Goal: Task Accomplishment & Management: Check status

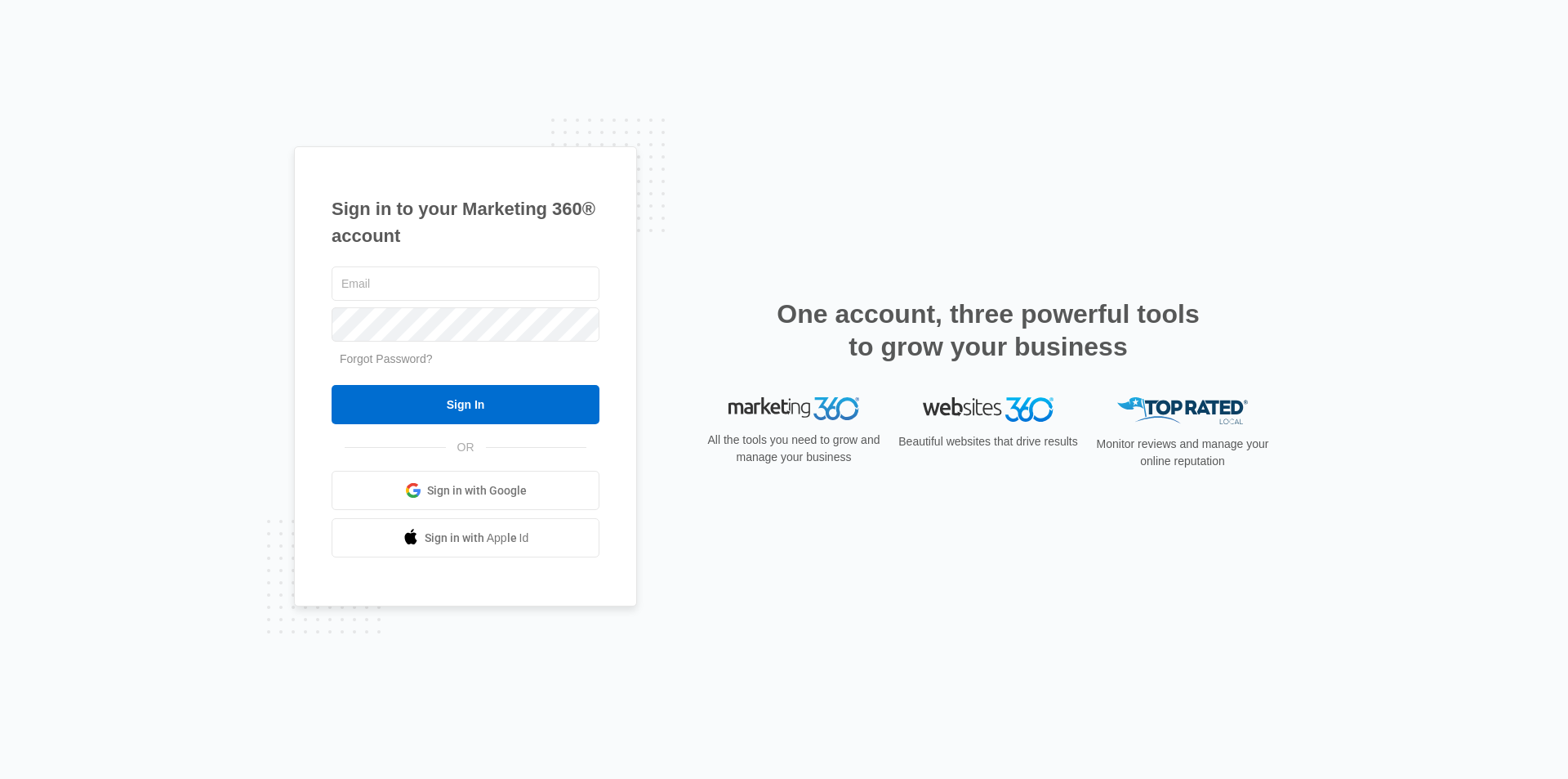
click at [496, 264] on div at bounding box center [465, 284] width 268 height 41
click at [482, 286] on input "text" at bounding box center [465, 283] width 268 height 35
type input "[EMAIL_ADDRESS][DOMAIN_NAME]"
click at [332, 385] on input "Sign In" at bounding box center [465, 404] width 268 height 39
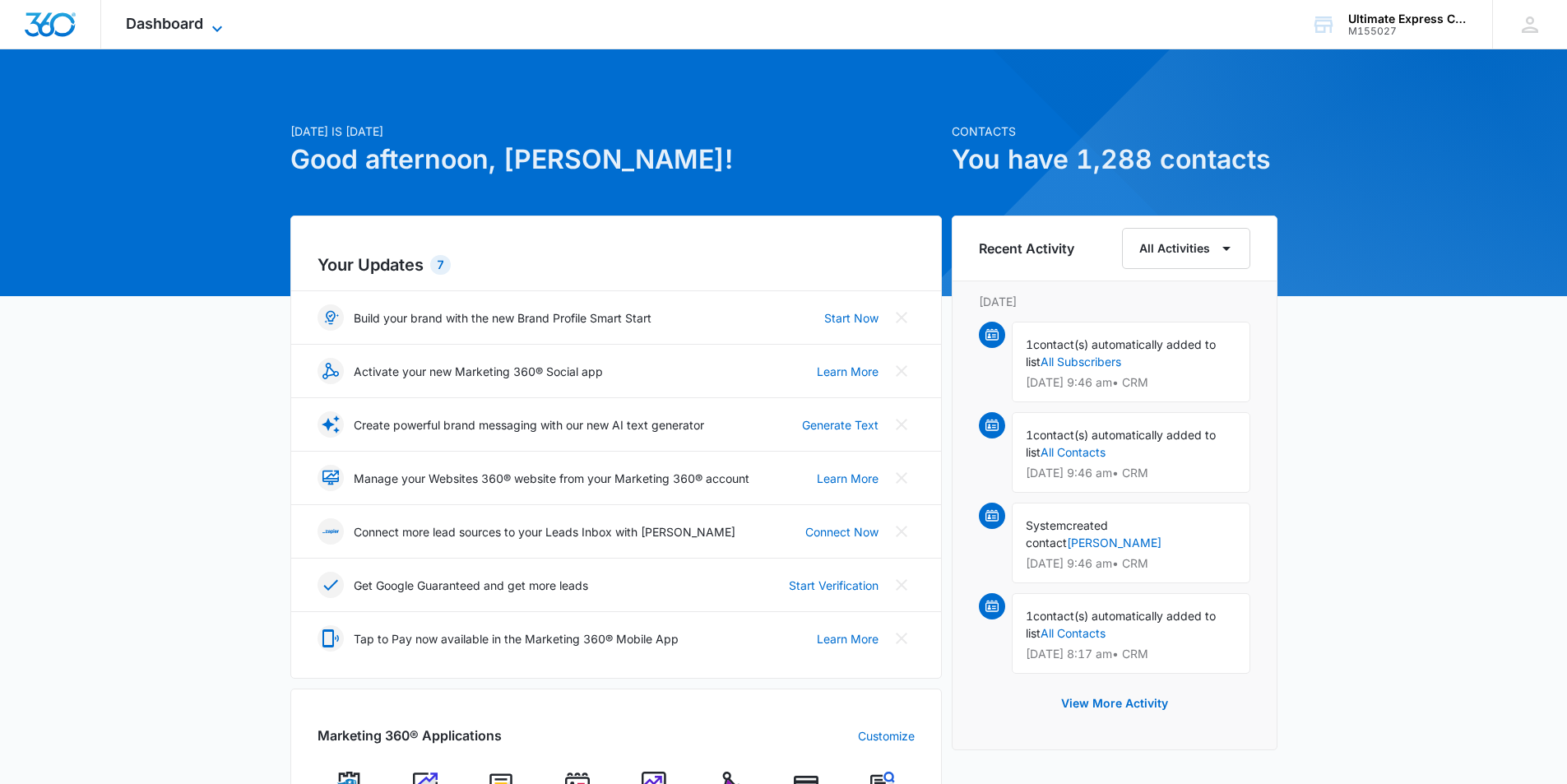
click at [210, 24] on icon at bounding box center [216, 28] width 20 height 20
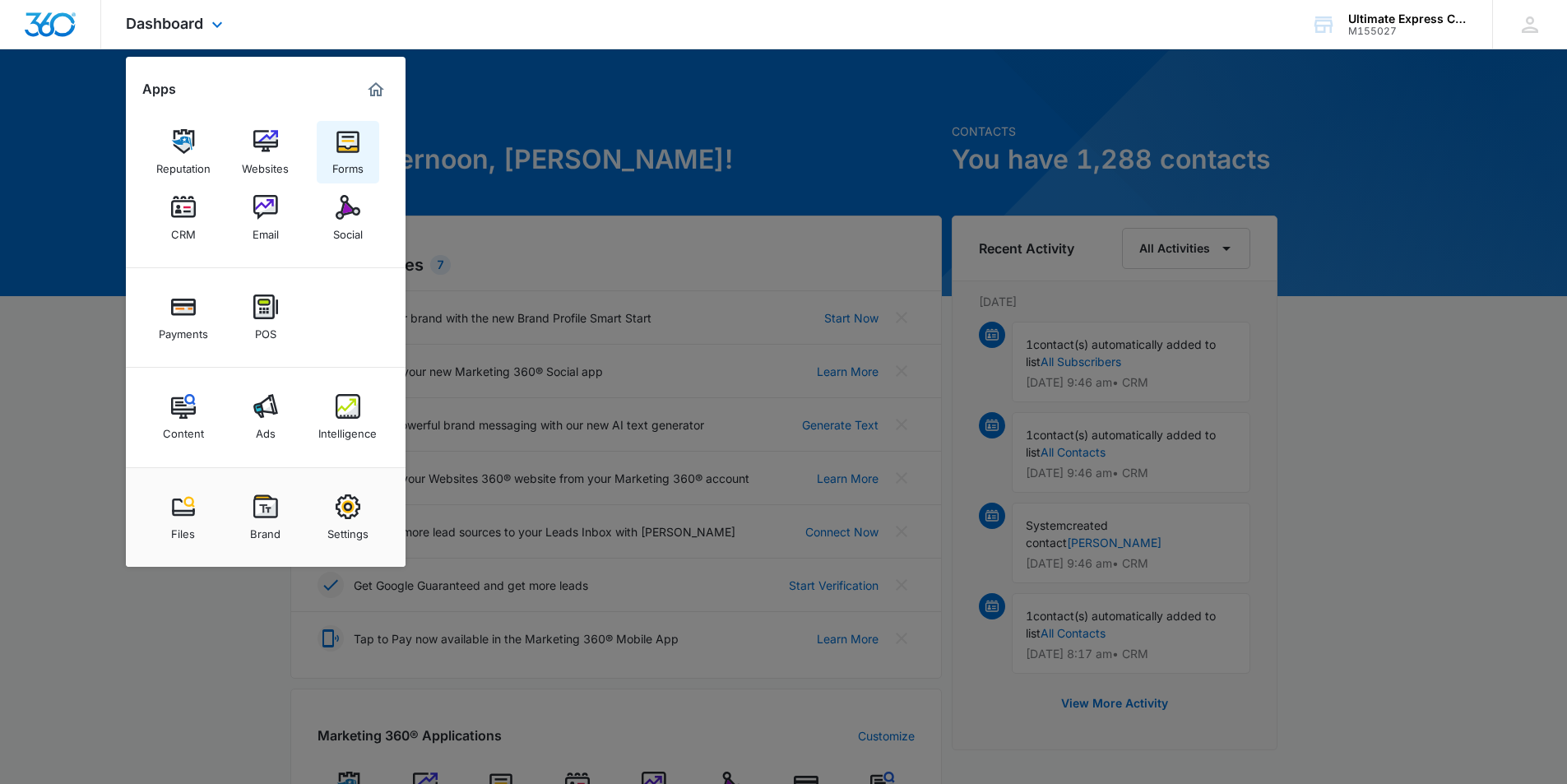
click at [344, 161] on div "Forms" at bounding box center [347, 165] width 31 height 22
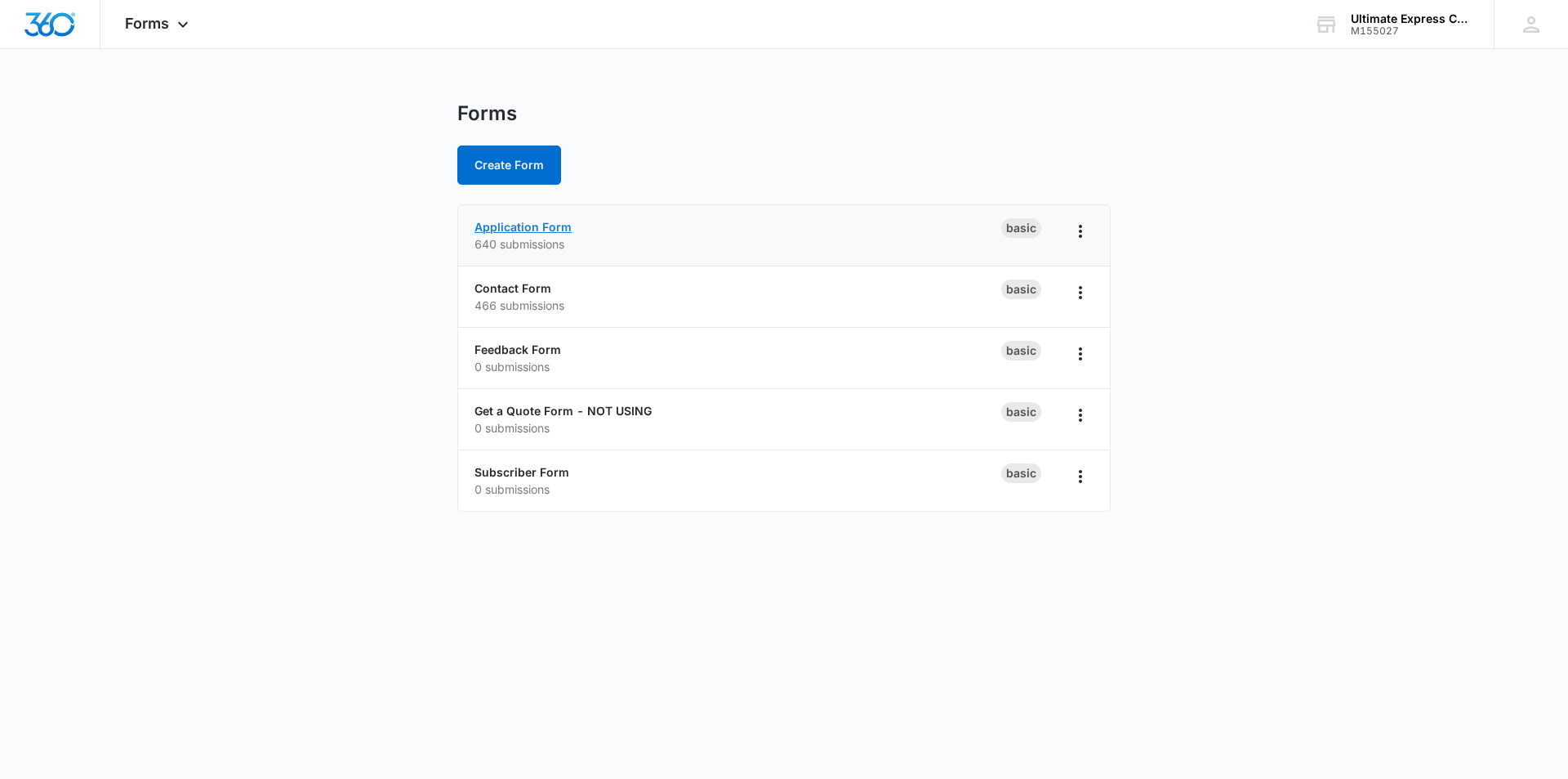
click at [544, 226] on link "Application Form" at bounding box center [523, 226] width 97 height 14
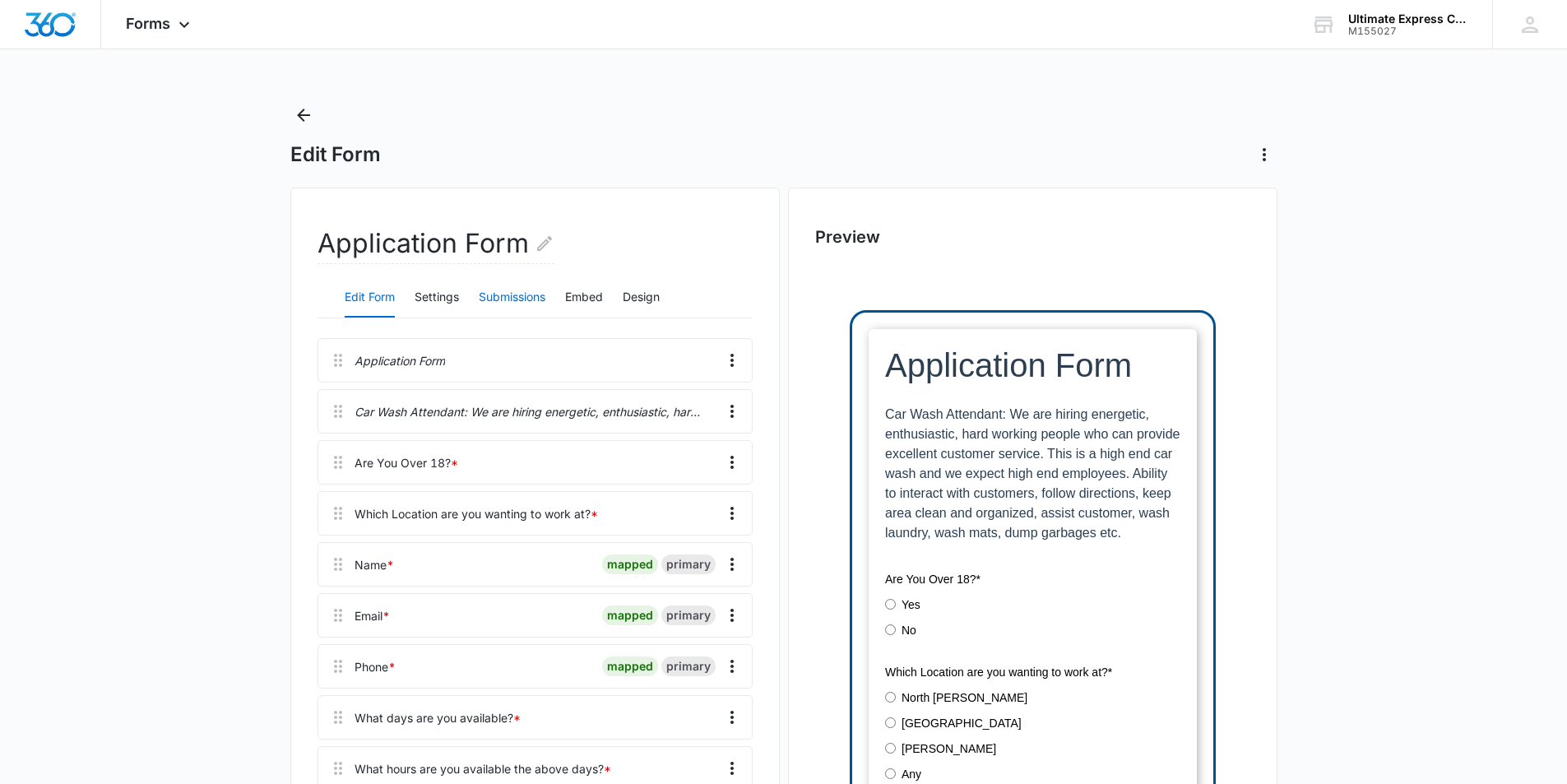
click at [542, 297] on button "Submissions" at bounding box center [512, 298] width 67 height 39
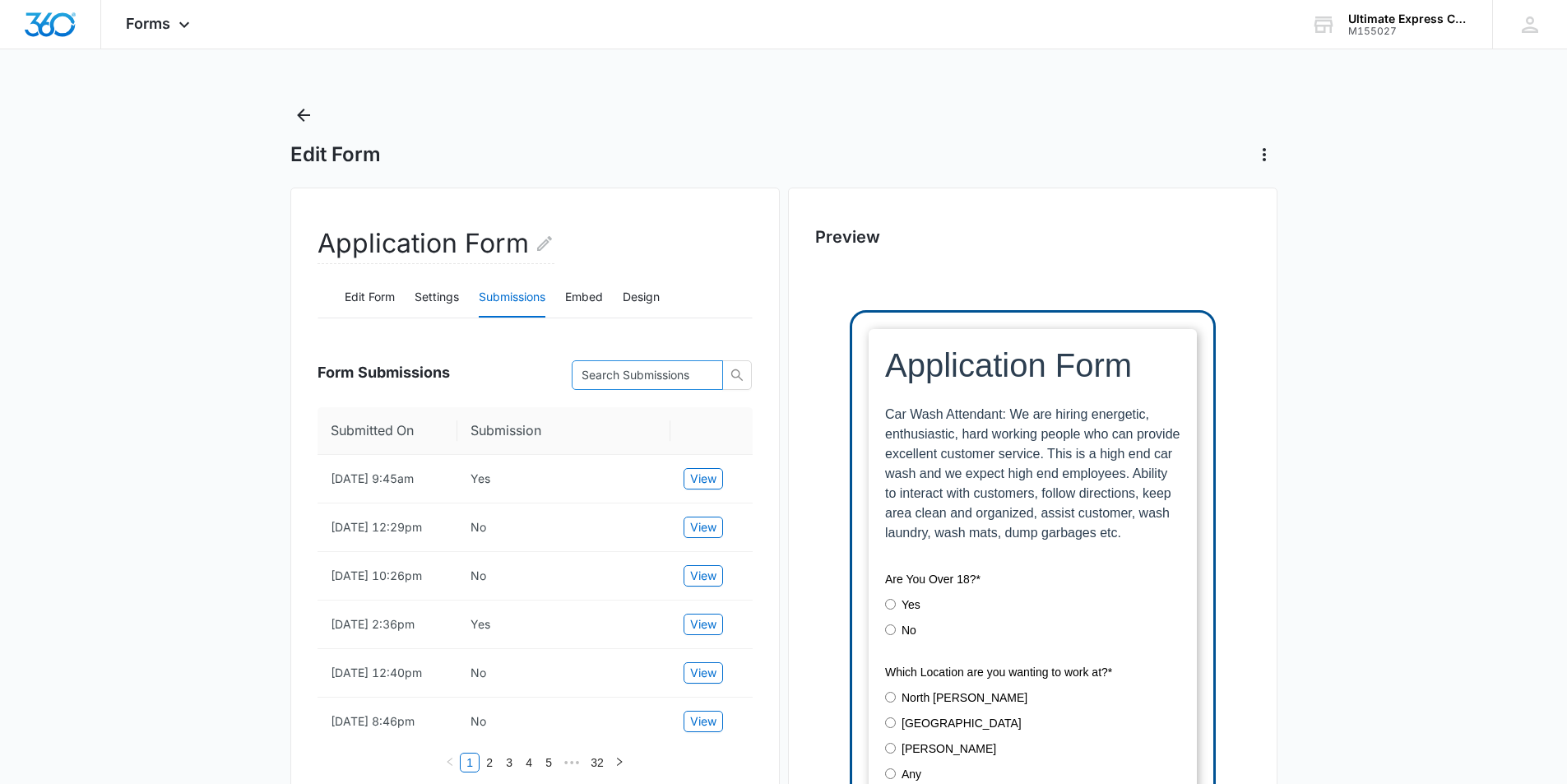
click at [697, 368] on input "text" at bounding box center [641, 374] width 119 height 18
type input "north ogden"
click at [709, 477] on span "View" at bounding box center [704, 478] width 26 height 18
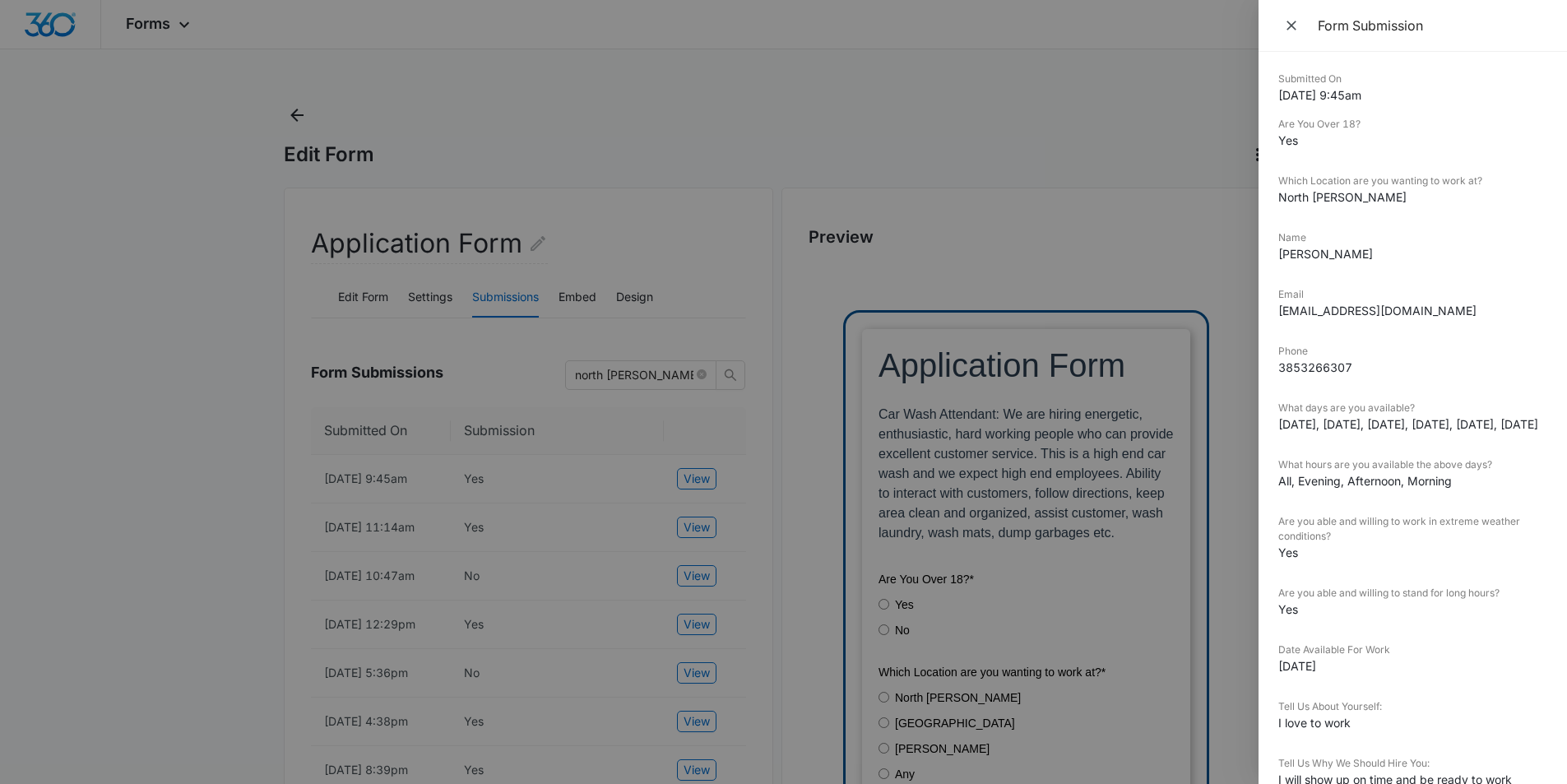
drag, startPoint x: 718, startPoint y: 353, endPoint x: 673, endPoint y: 376, distance: 50.5
click at [713, 355] on div at bounding box center [784, 392] width 1567 height 784
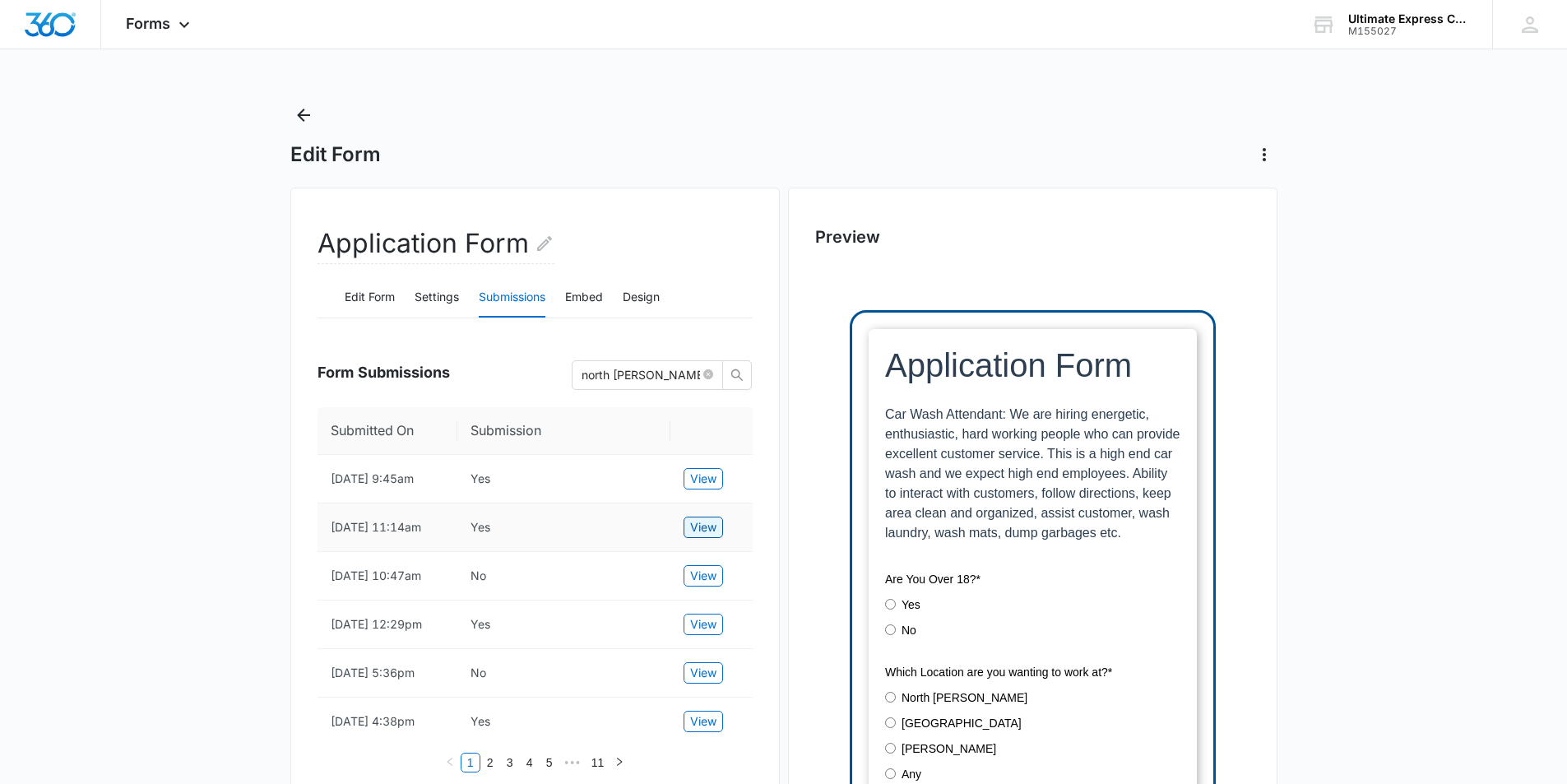
click at [722, 528] on button "View" at bounding box center [704, 526] width 40 height 22
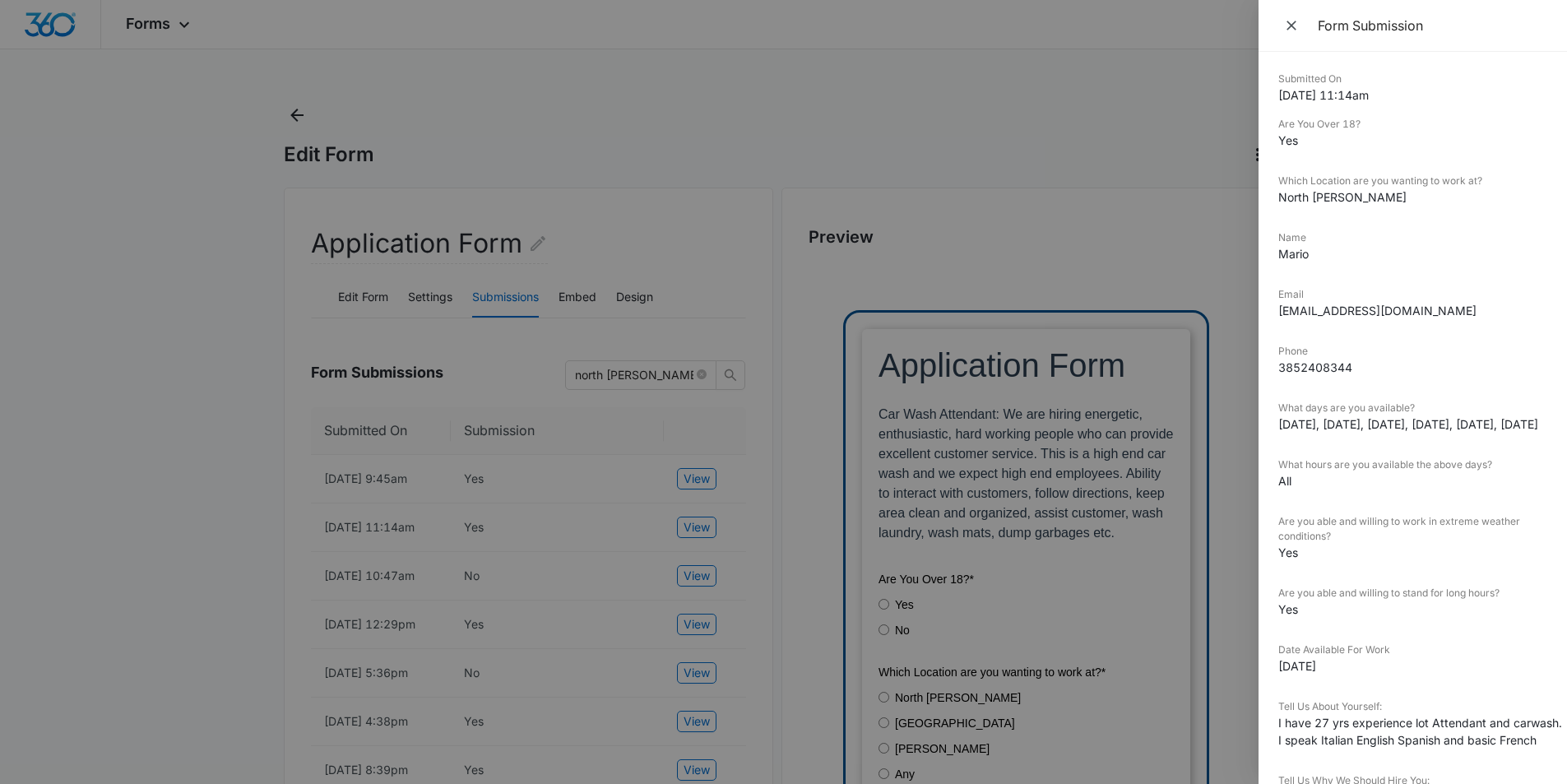
click at [721, 525] on div at bounding box center [784, 392] width 1567 height 784
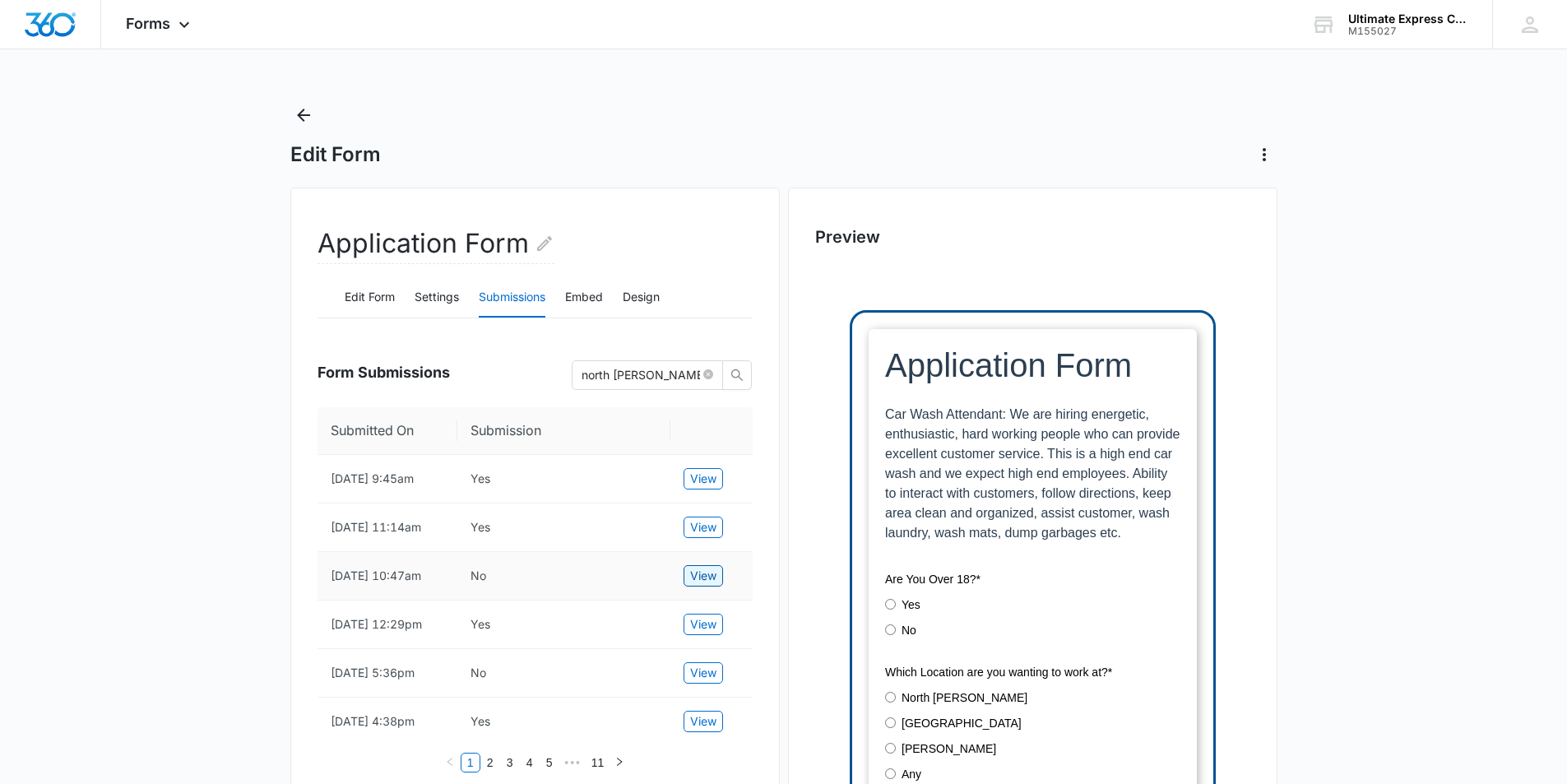
click at [690, 585] on span "View" at bounding box center [704, 575] width 26 height 18
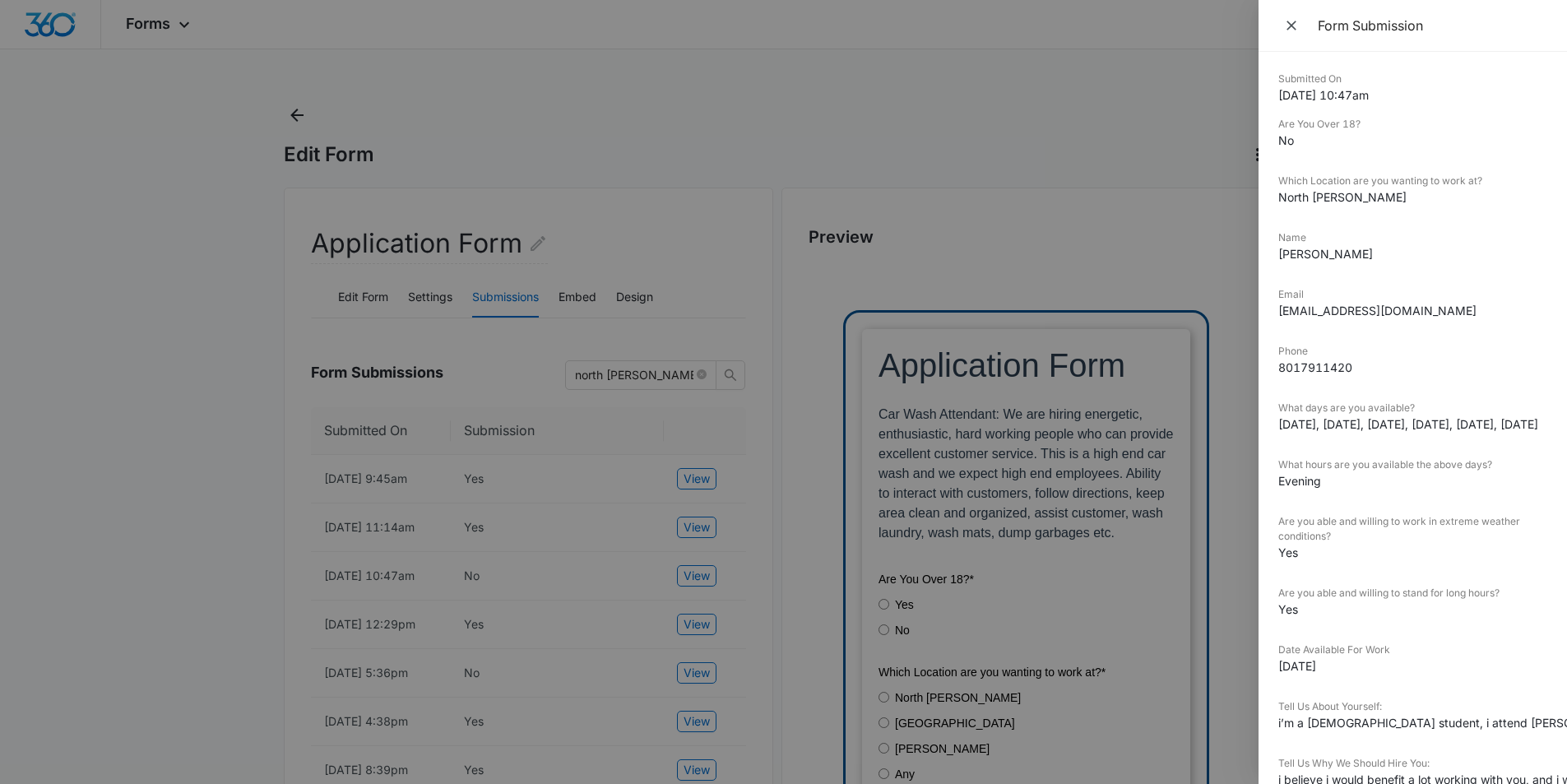
click at [692, 585] on div at bounding box center [784, 392] width 1567 height 784
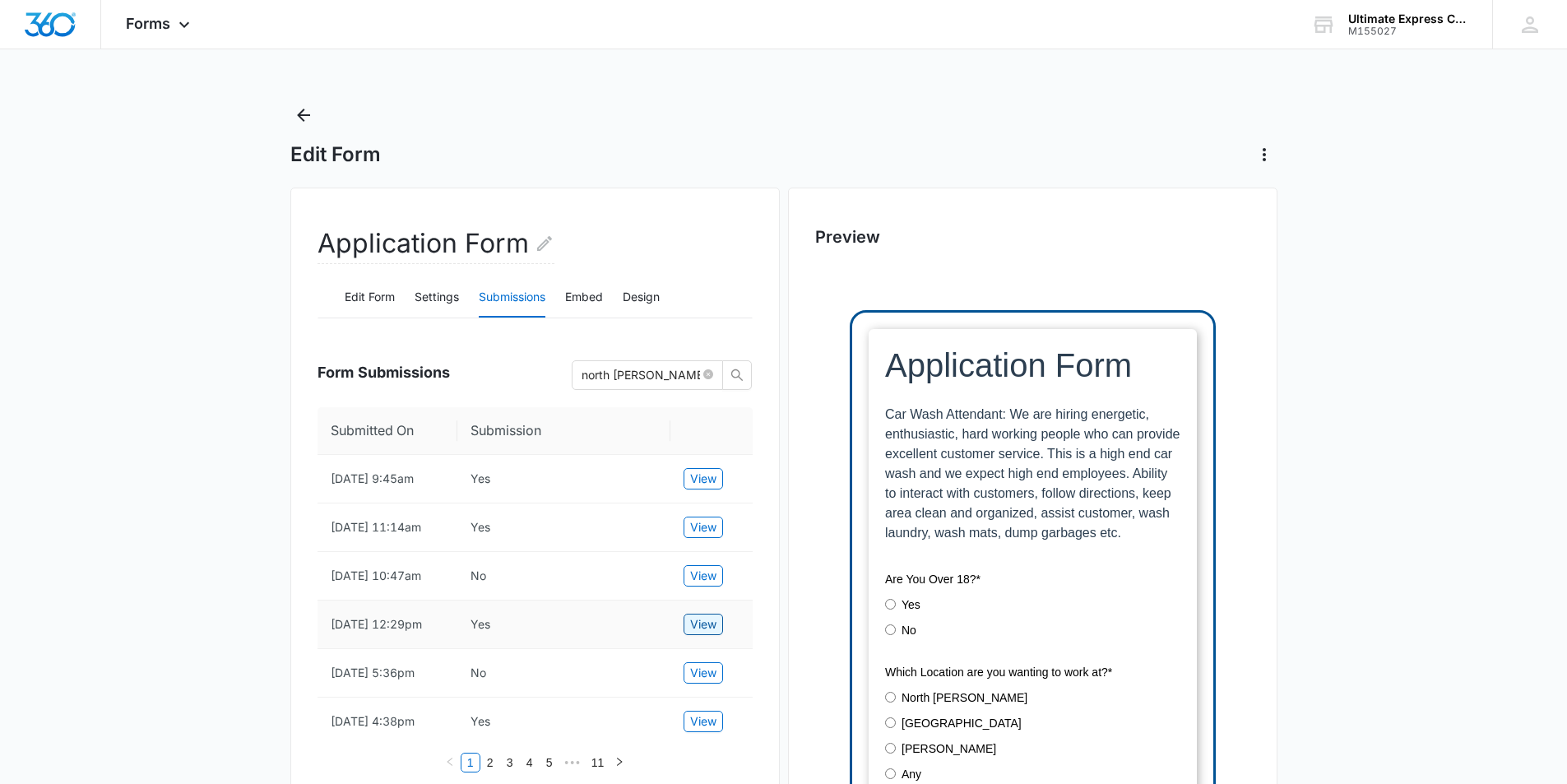
click at [702, 634] on span "View" at bounding box center [704, 623] width 26 height 18
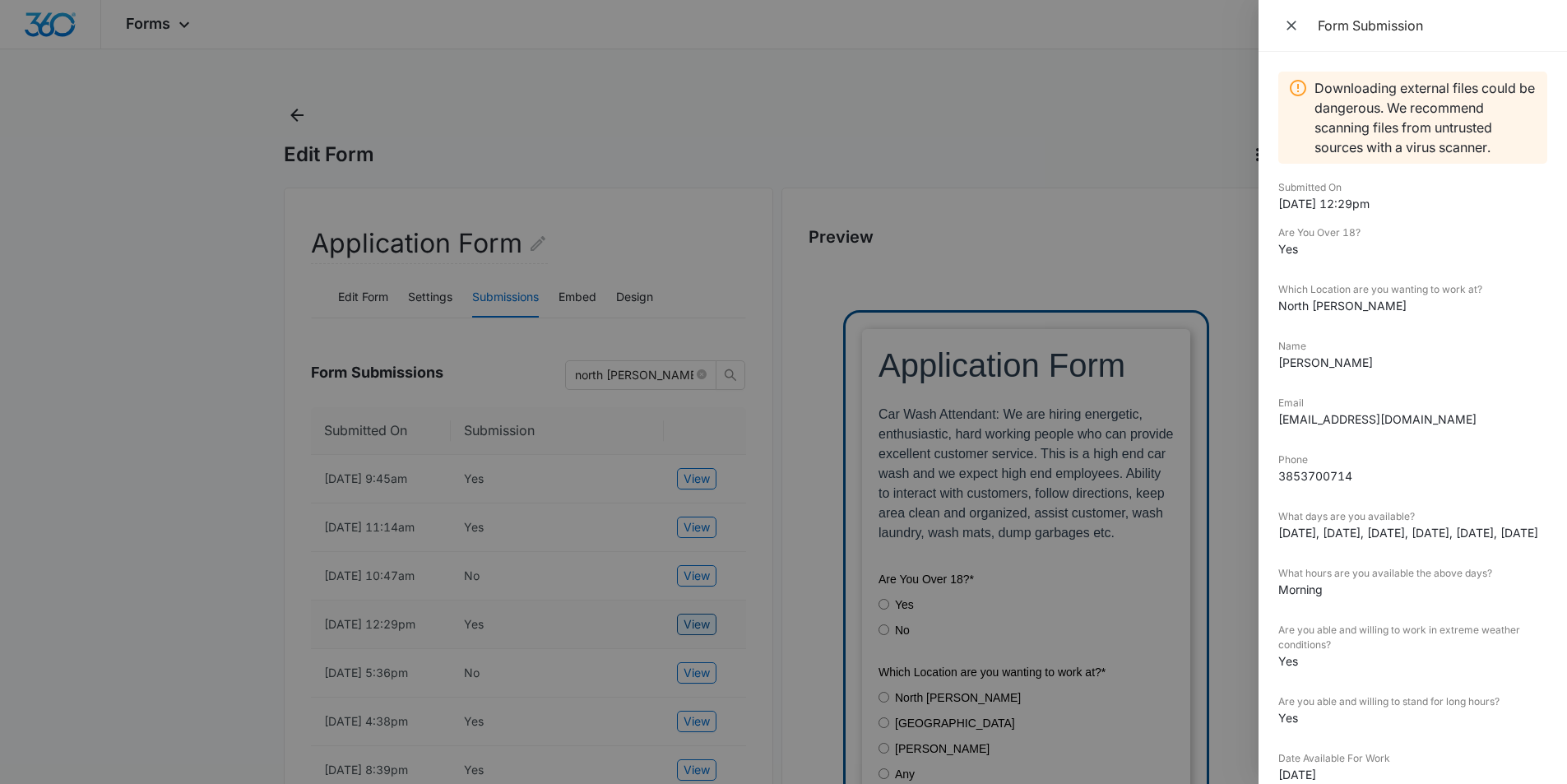
click at [701, 637] on div at bounding box center [784, 392] width 1567 height 784
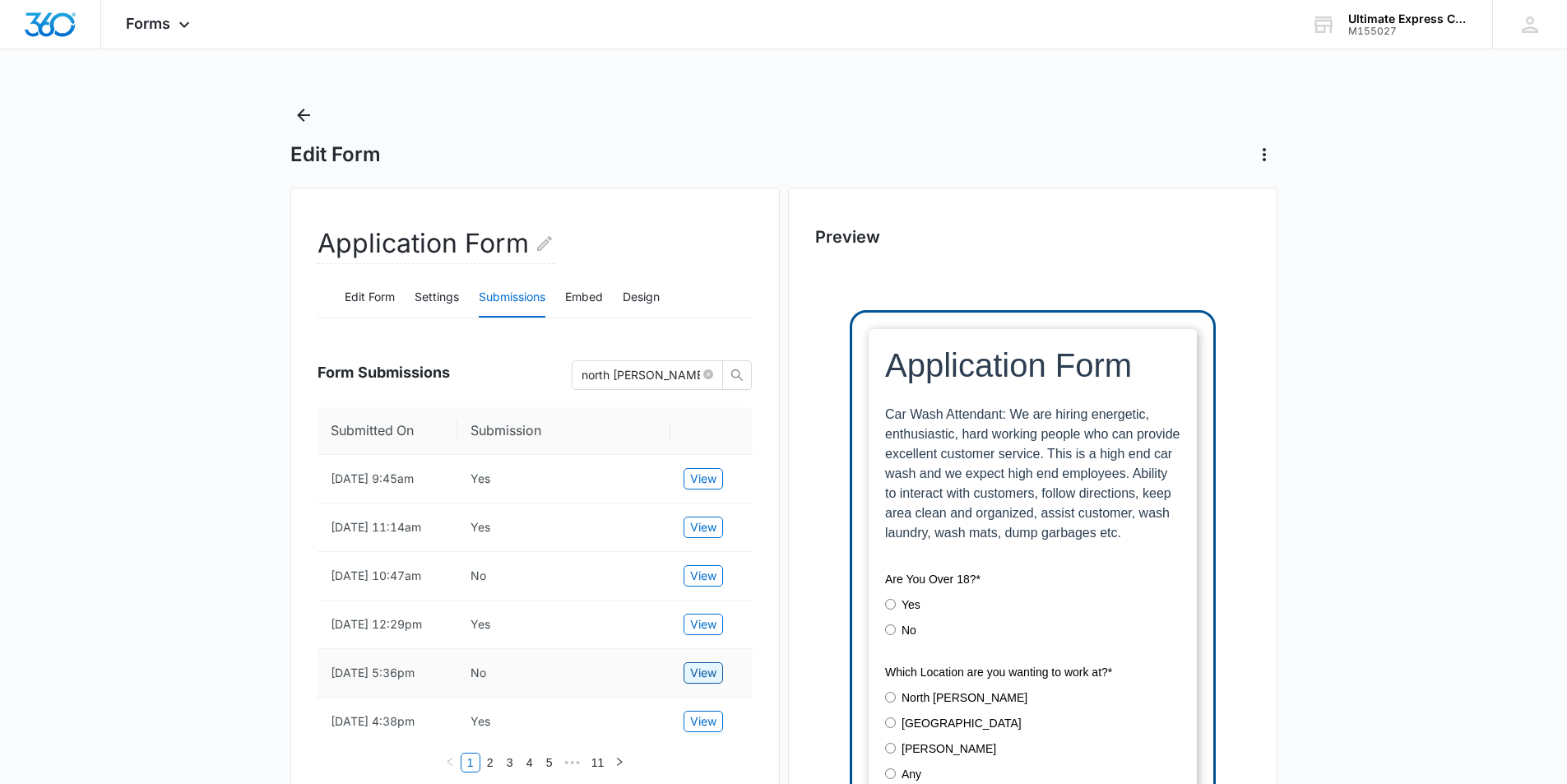
click at [704, 682] on span "View" at bounding box center [704, 672] width 26 height 18
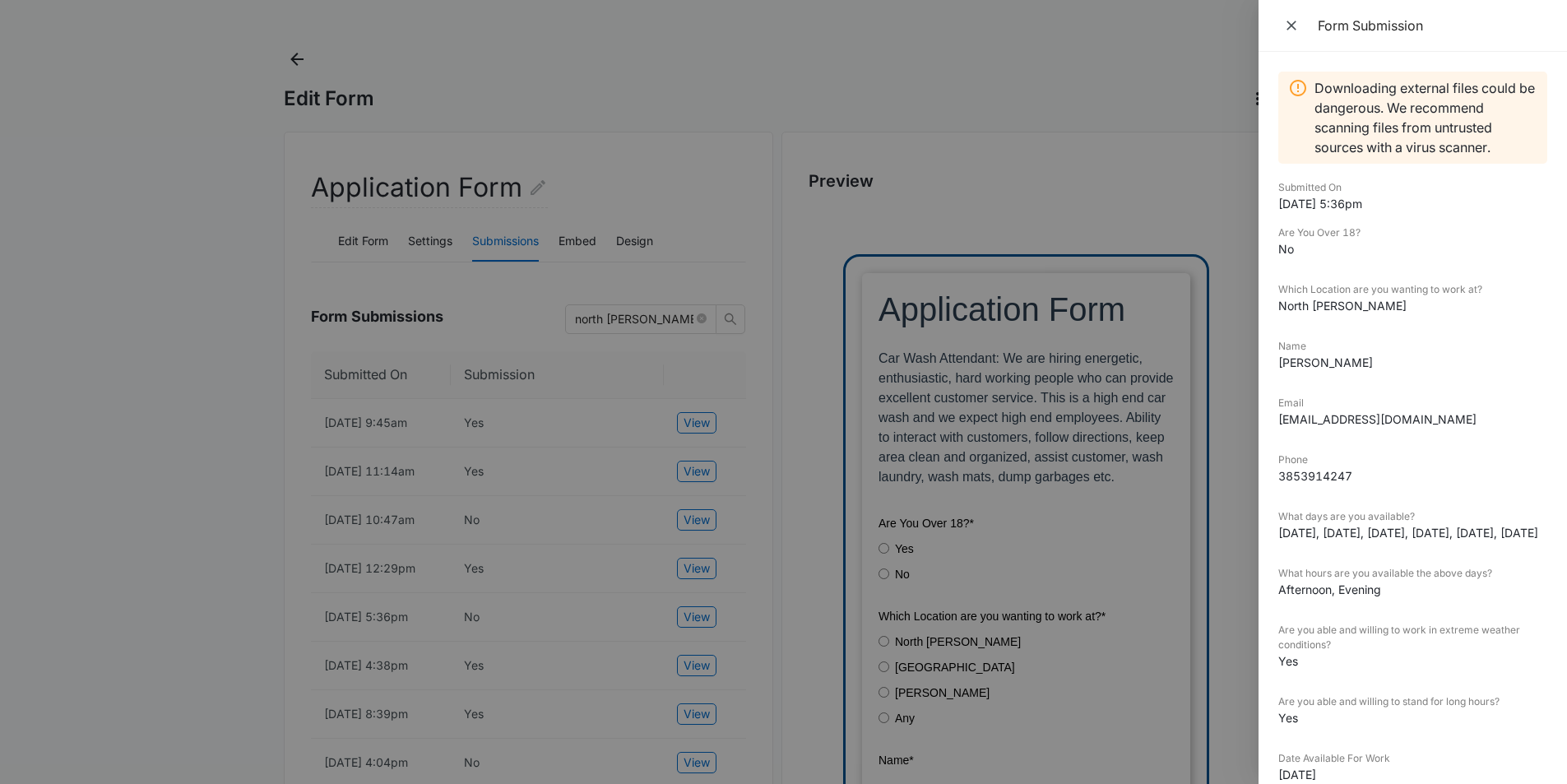
scroll to position [82, 0]
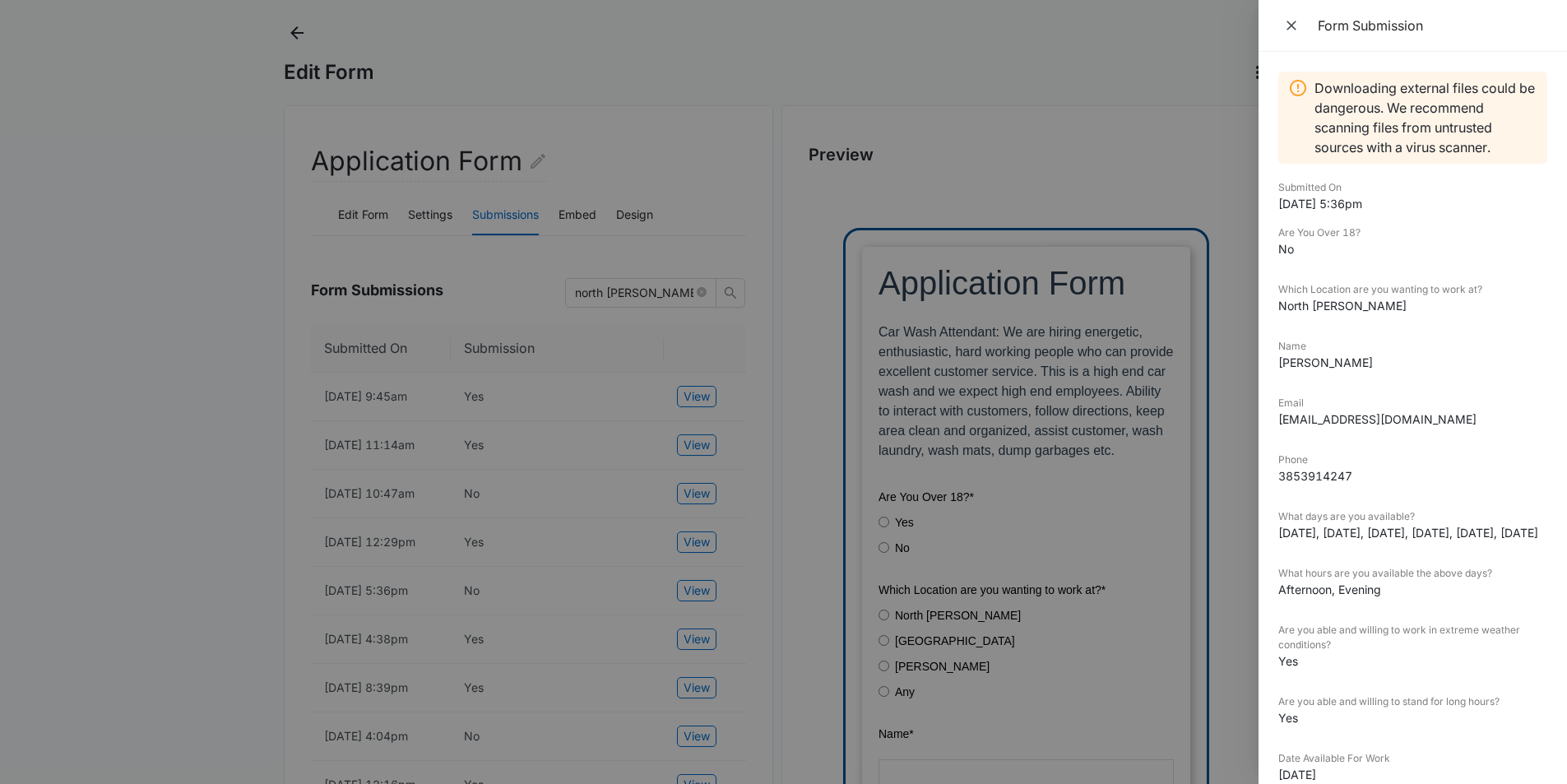
click at [723, 581] on div at bounding box center [784, 392] width 1567 height 784
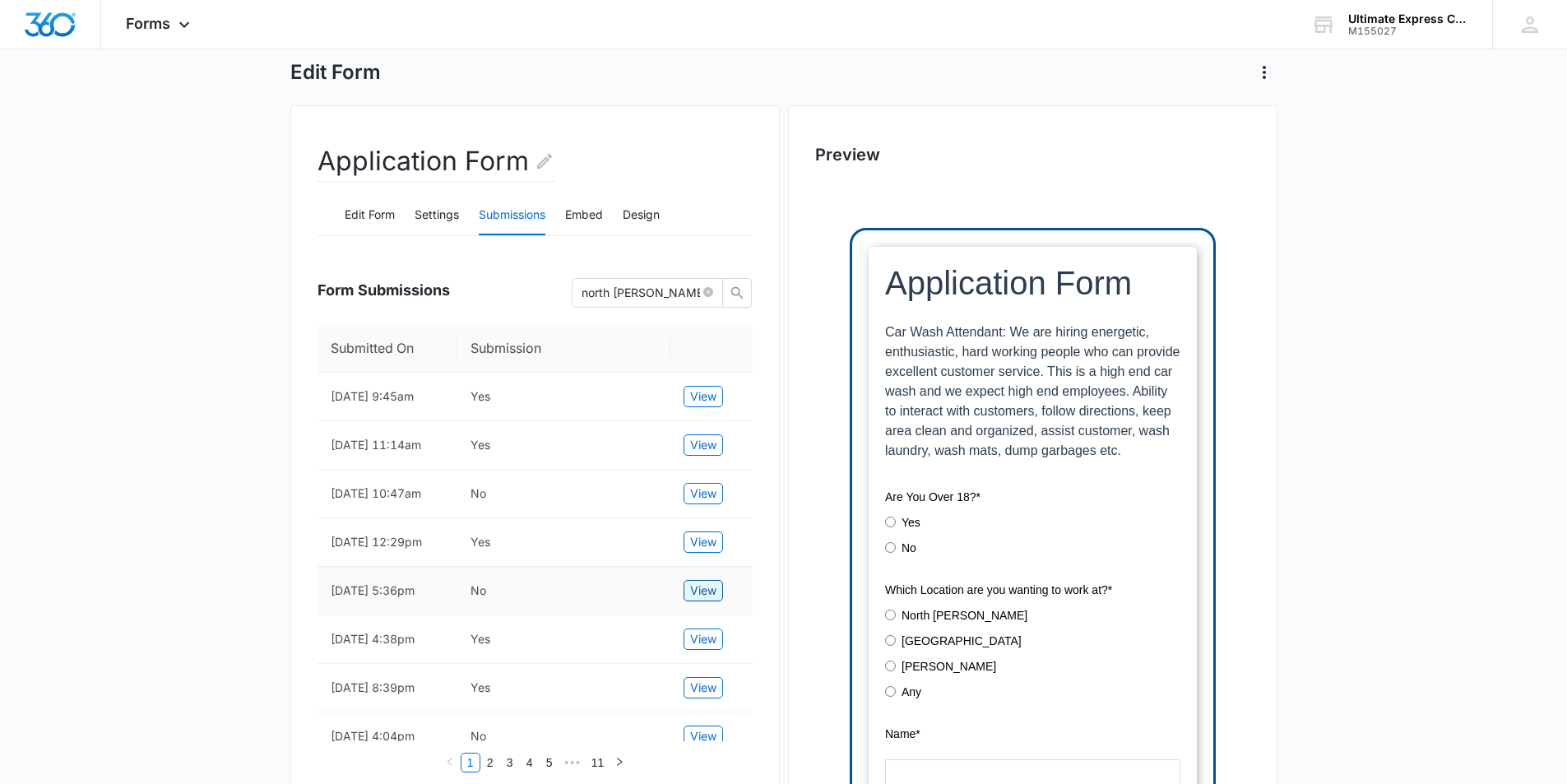
click at [699, 600] on span "View" at bounding box center [704, 589] width 26 height 18
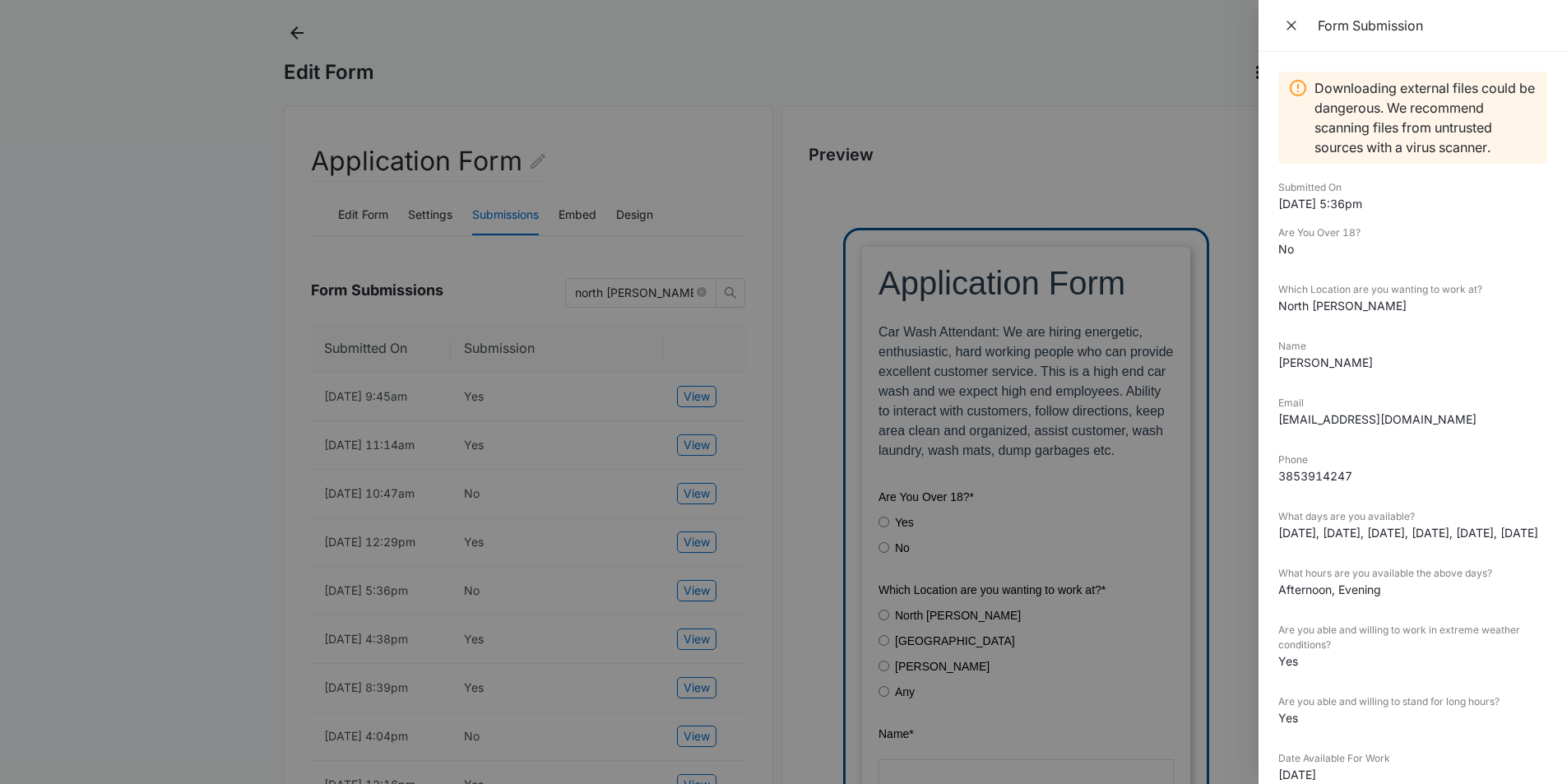
click at [696, 581] on div at bounding box center [784, 392] width 1567 height 784
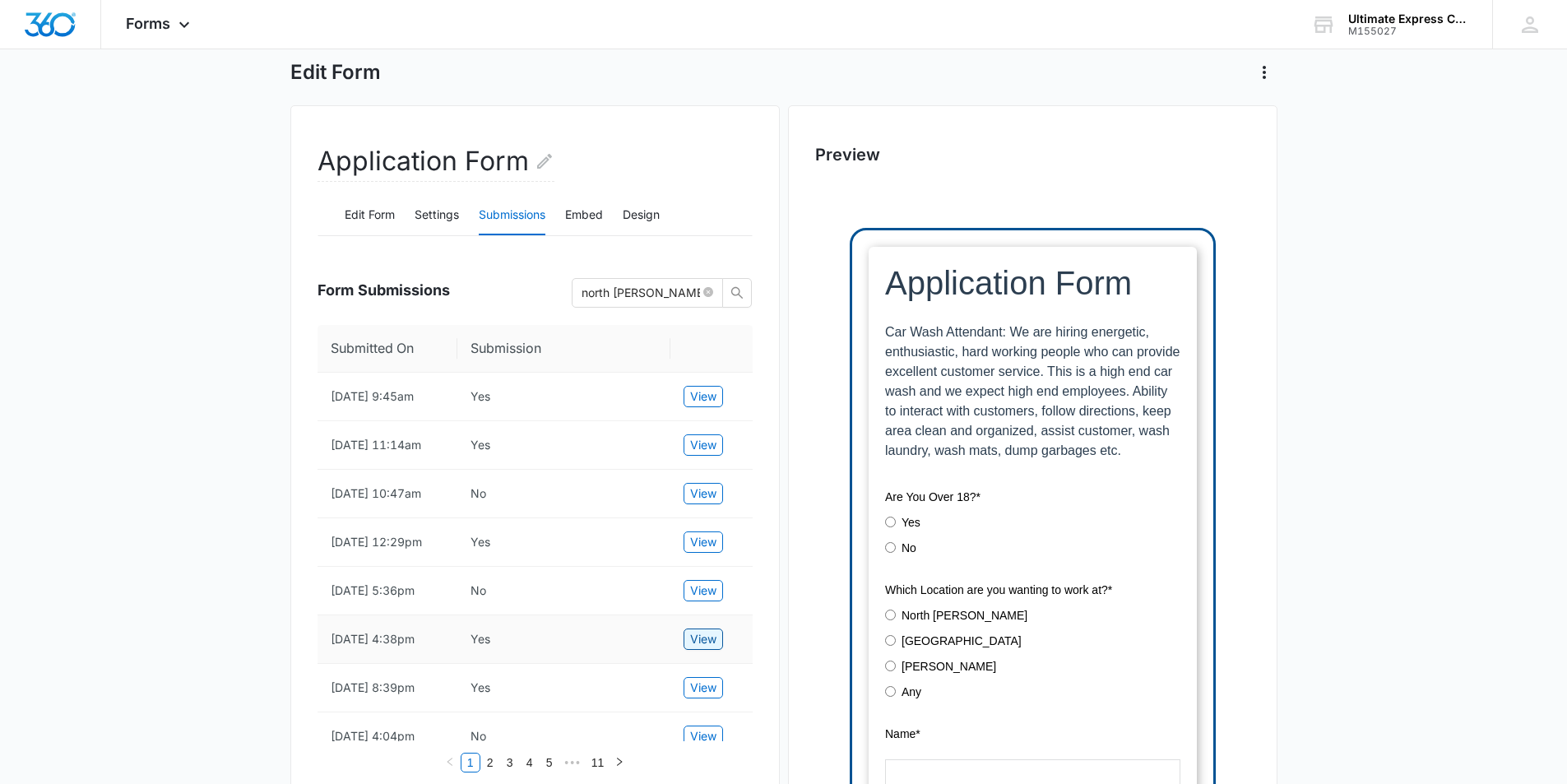
click at [708, 650] on button "View" at bounding box center [704, 638] width 40 height 22
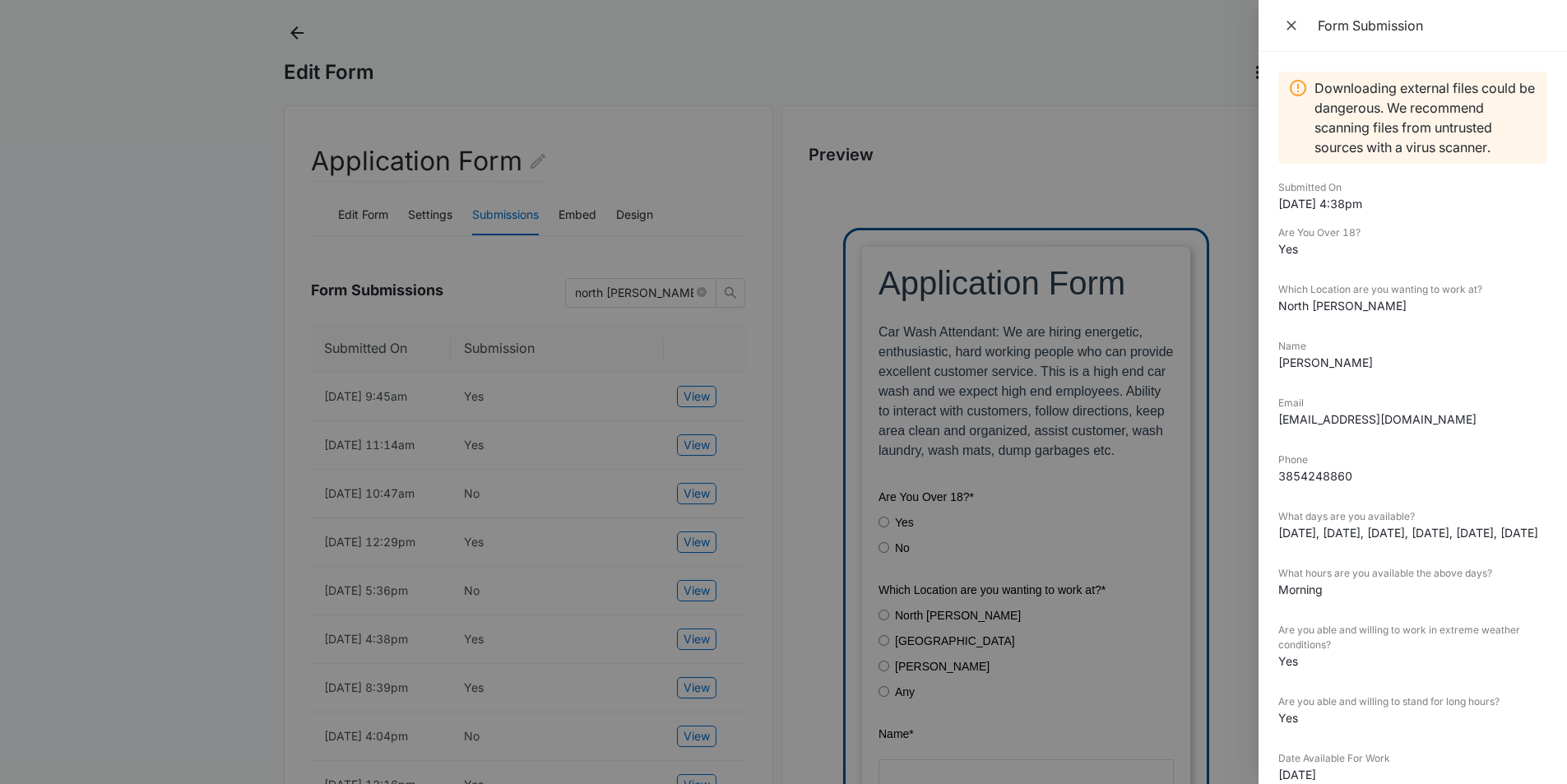
click at [704, 605] on div at bounding box center [784, 392] width 1567 height 784
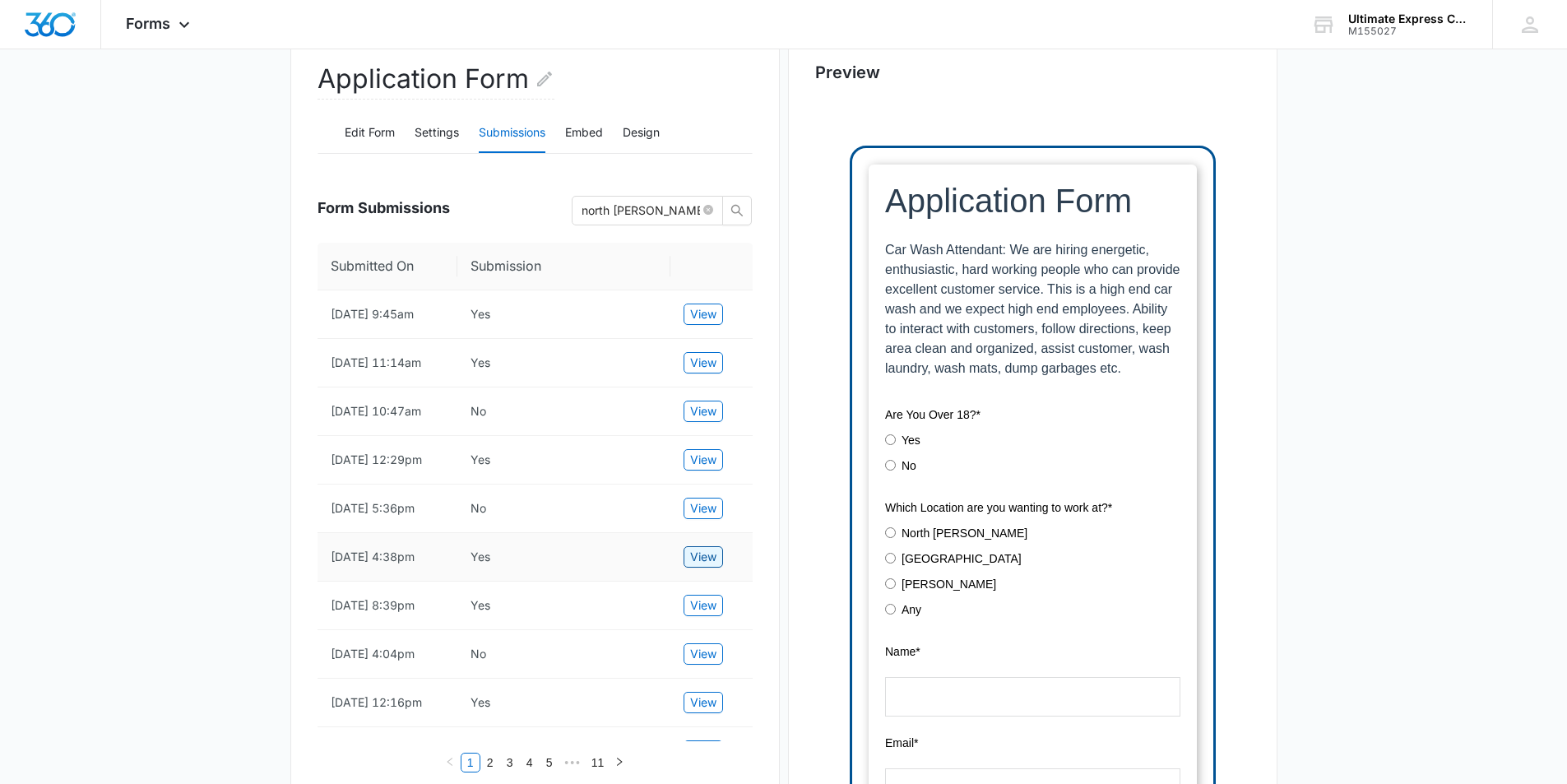
scroll to position [246, 0]
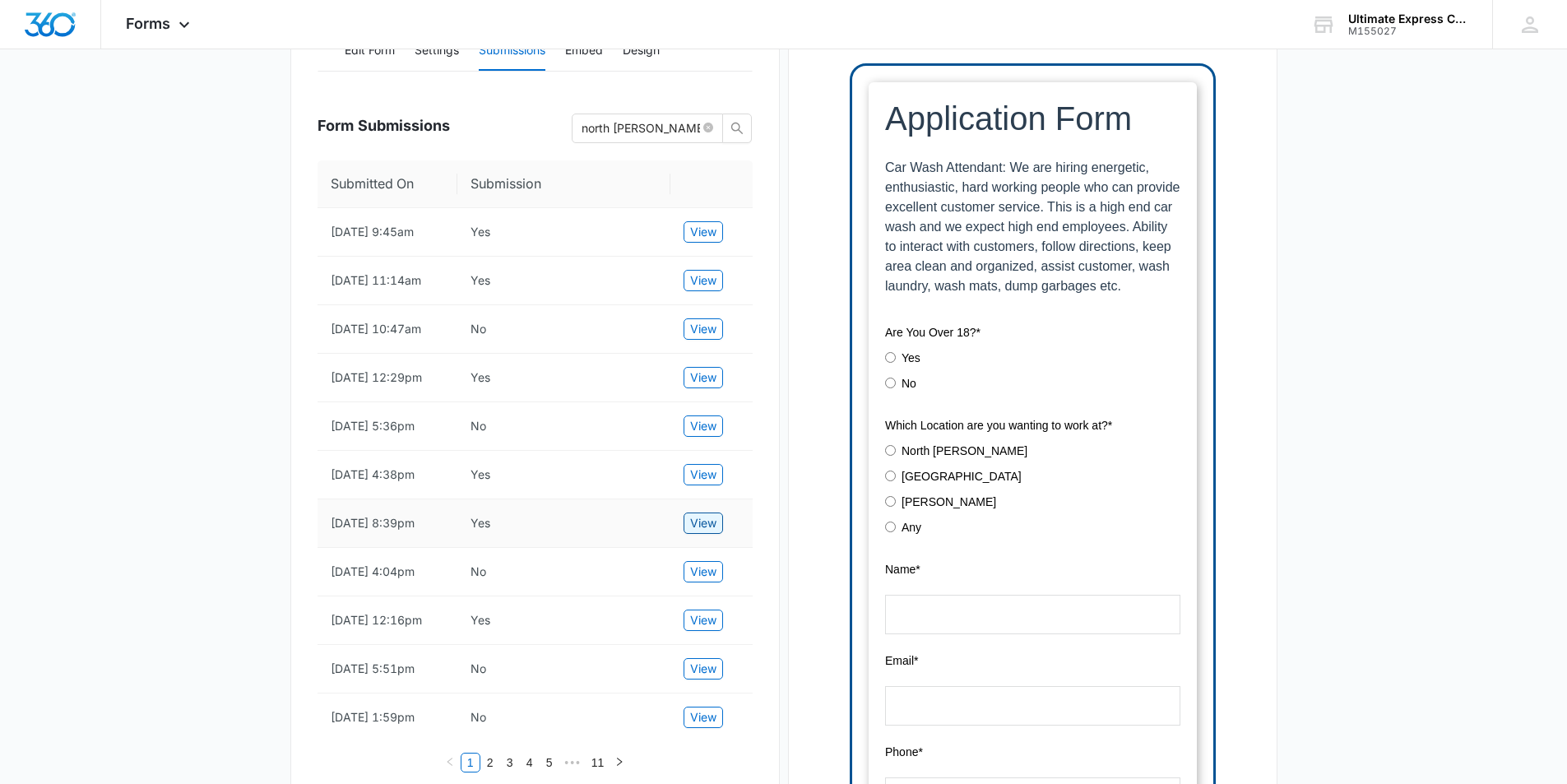
click at [698, 532] on span "View" at bounding box center [704, 523] width 26 height 18
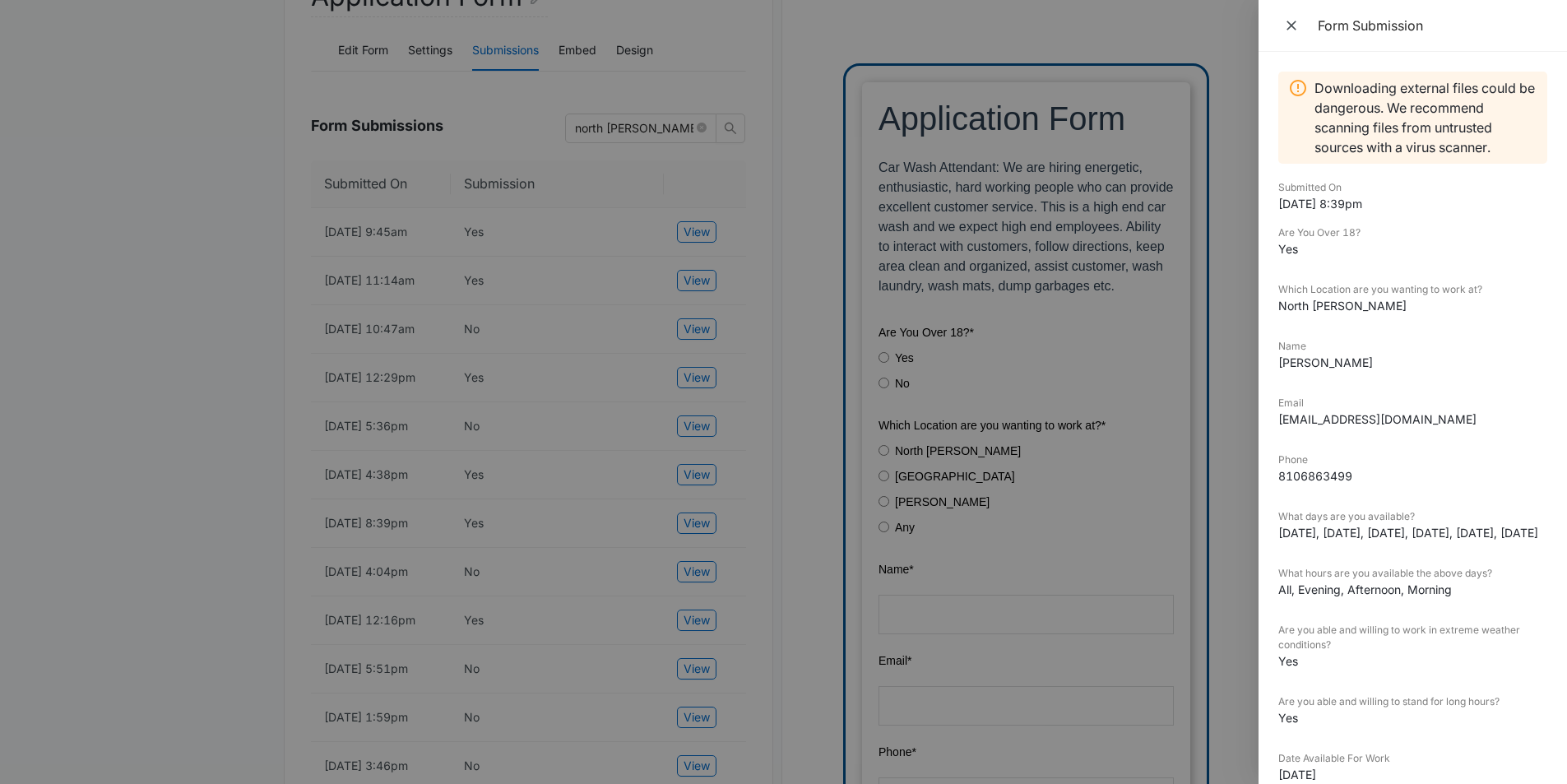
click at [683, 560] on div at bounding box center [784, 392] width 1567 height 784
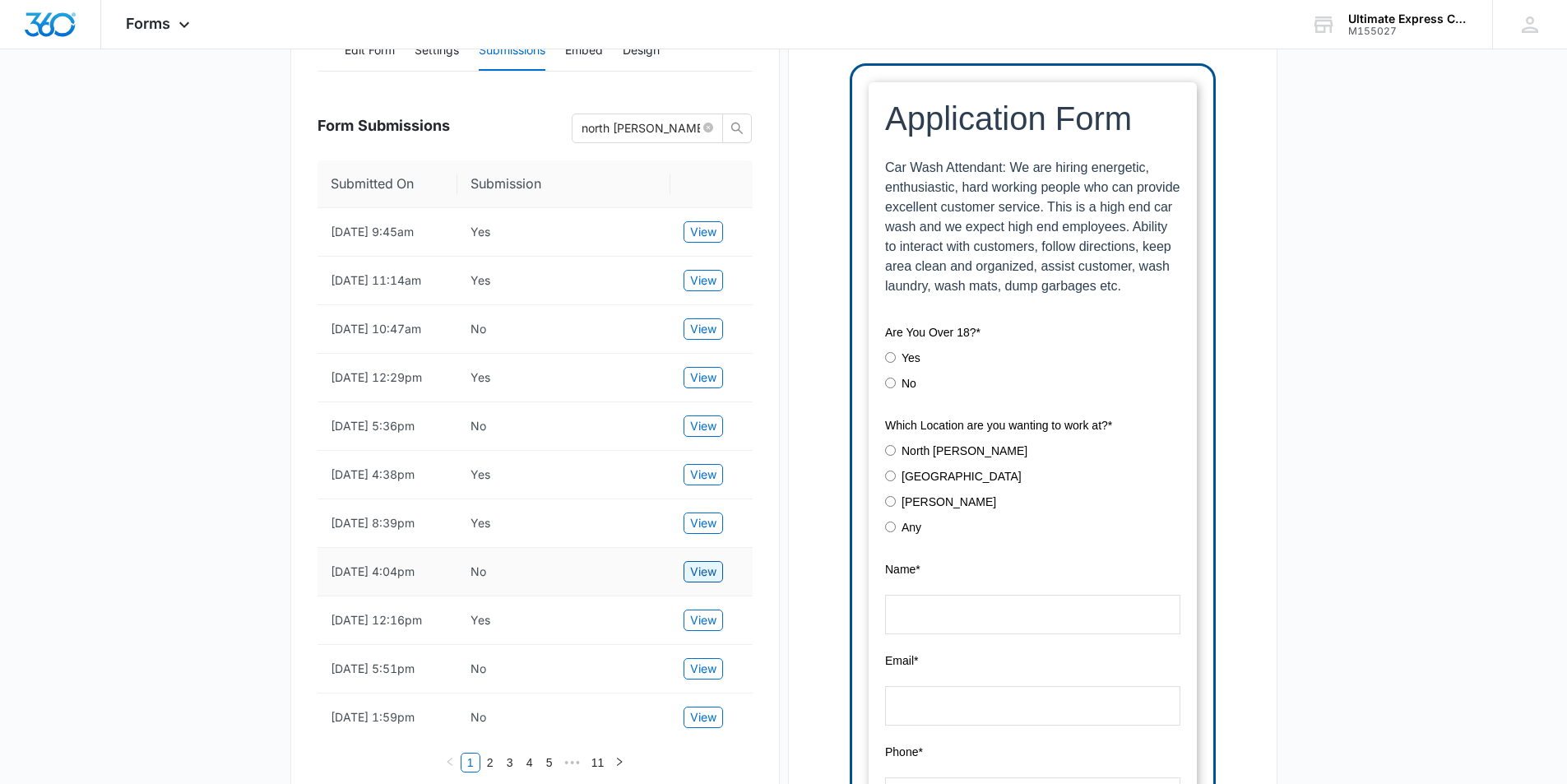
click at [698, 581] on span "View" at bounding box center [704, 571] width 26 height 18
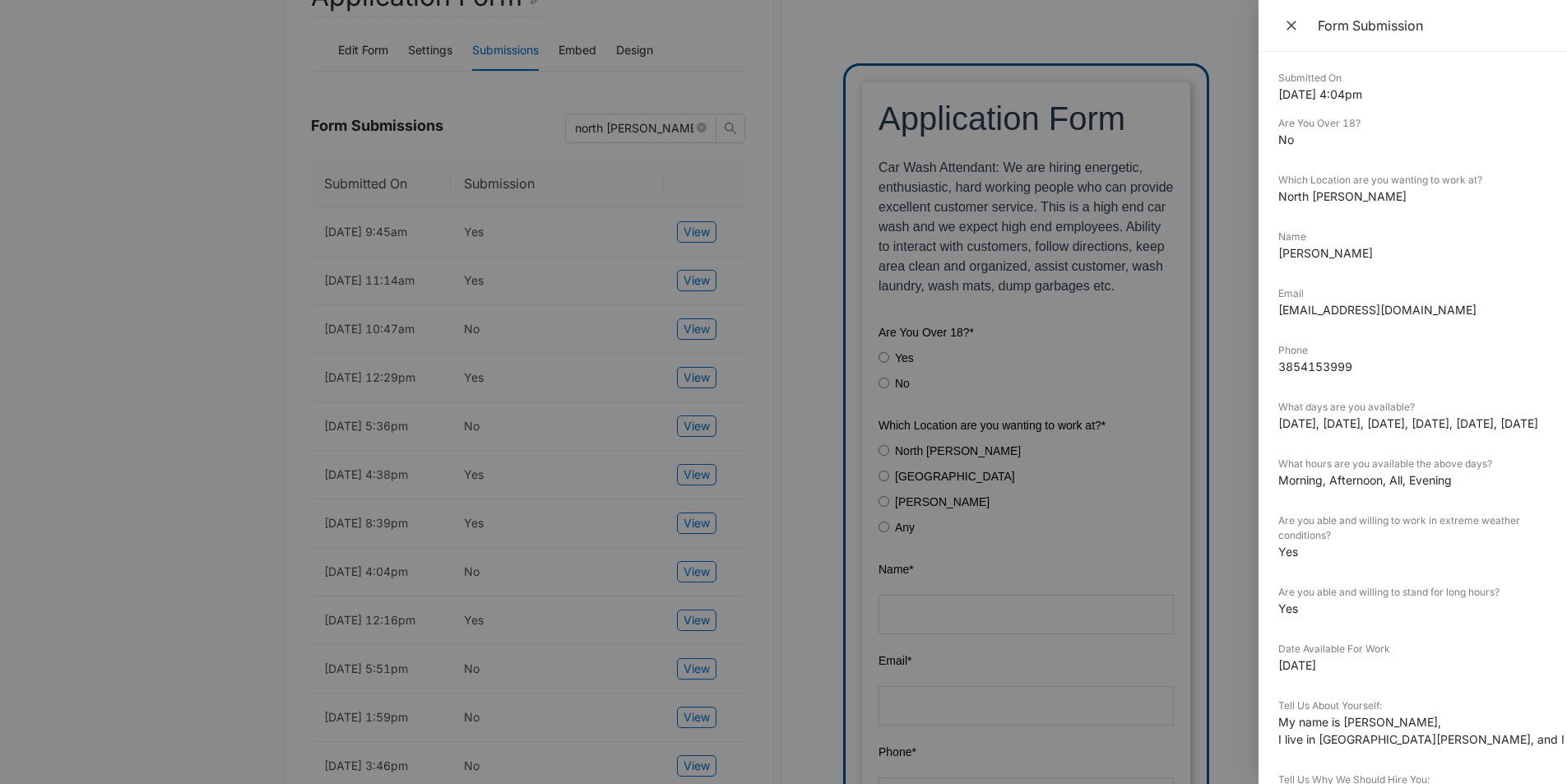
scroll to position [0, 0]
click at [1117, 424] on div at bounding box center [784, 392] width 1567 height 784
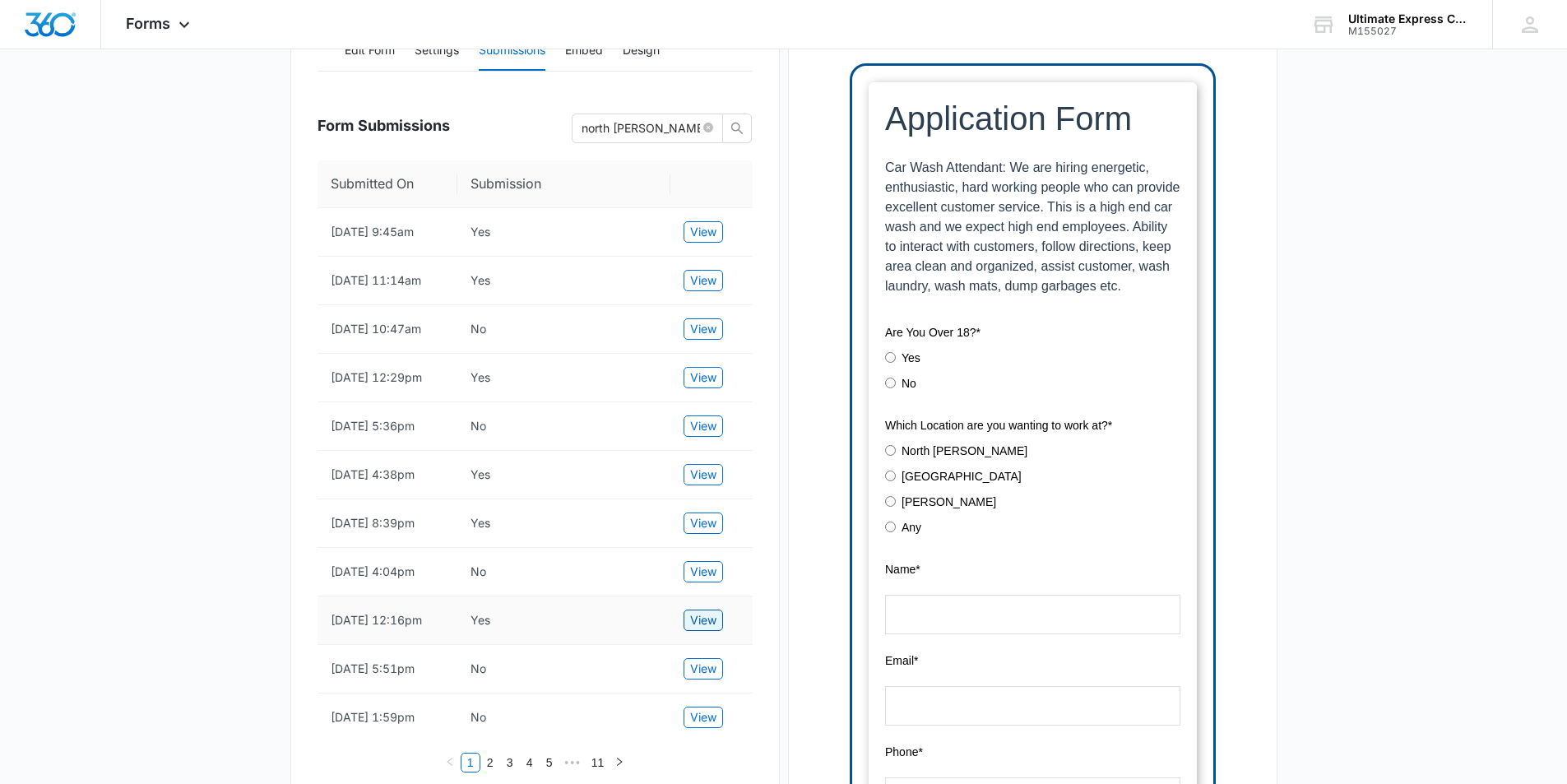
click at [708, 629] on span "View" at bounding box center [704, 619] width 26 height 18
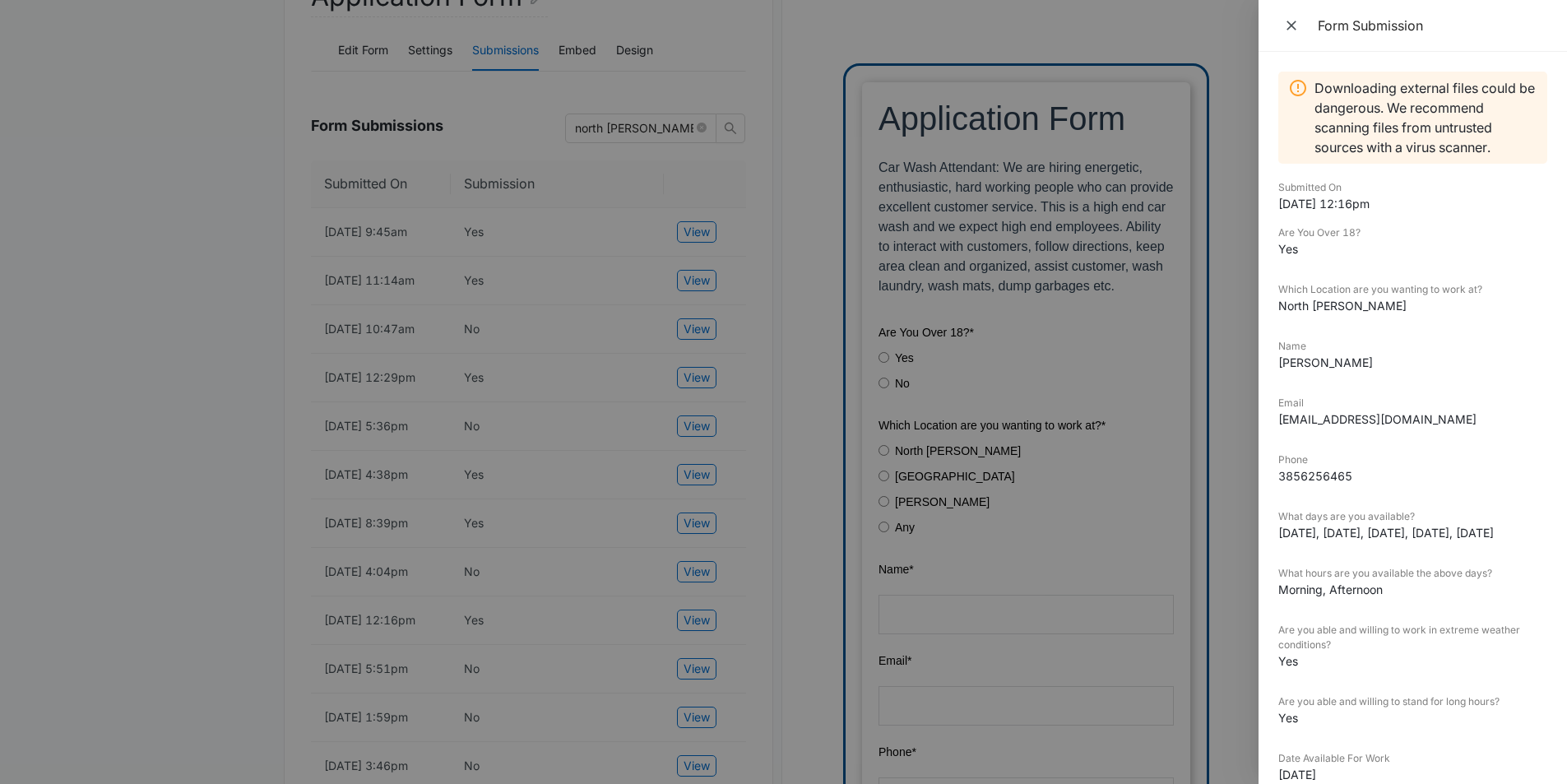
click at [796, 607] on div at bounding box center [784, 392] width 1567 height 784
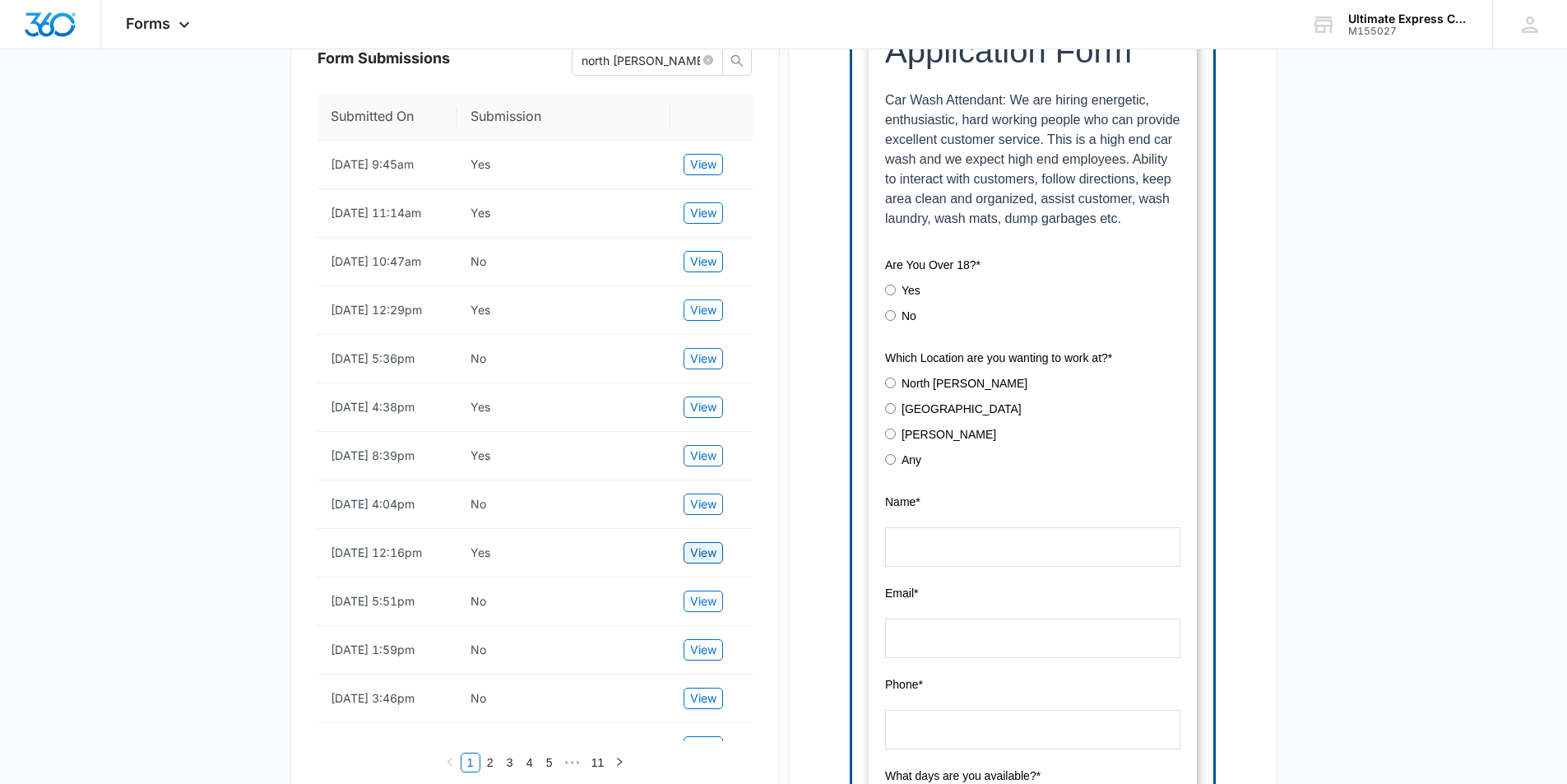
scroll to position [411, 0]
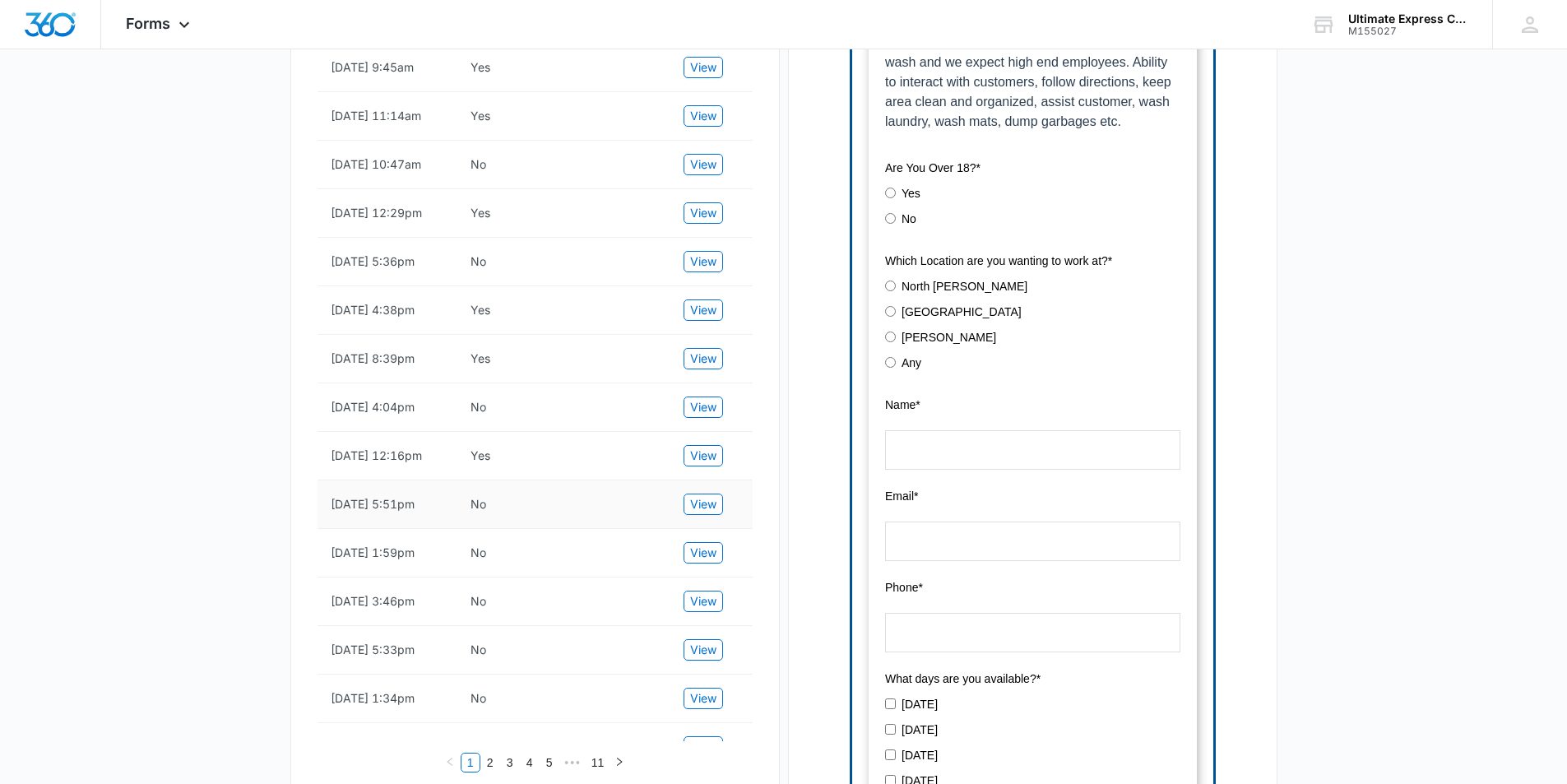
click at [710, 528] on td "View" at bounding box center [711, 505] width 82 height 49
click at [717, 515] on button "View" at bounding box center [704, 504] width 40 height 22
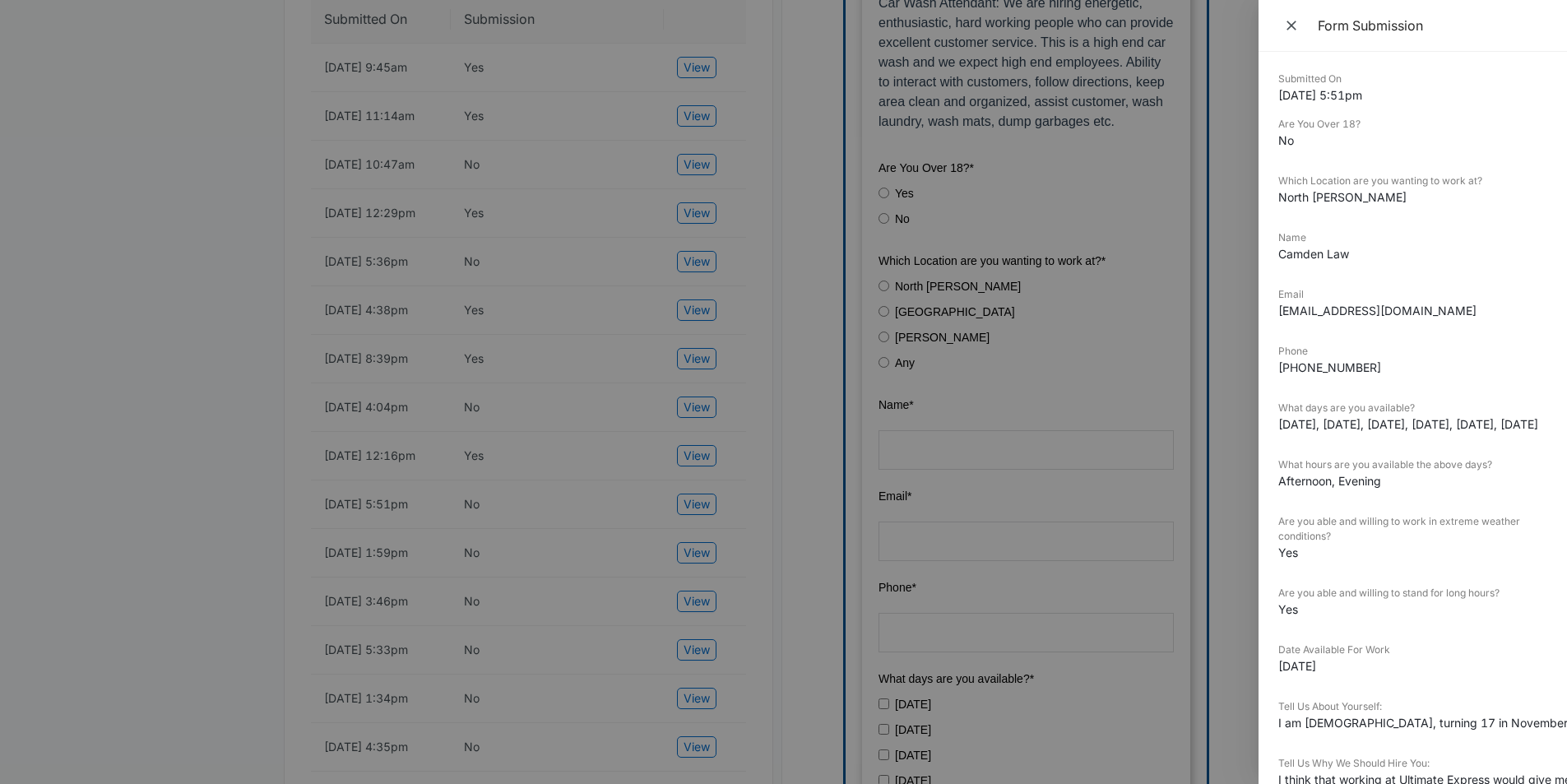
click at [746, 537] on div at bounding box center [784, 392] width 1567 height 784
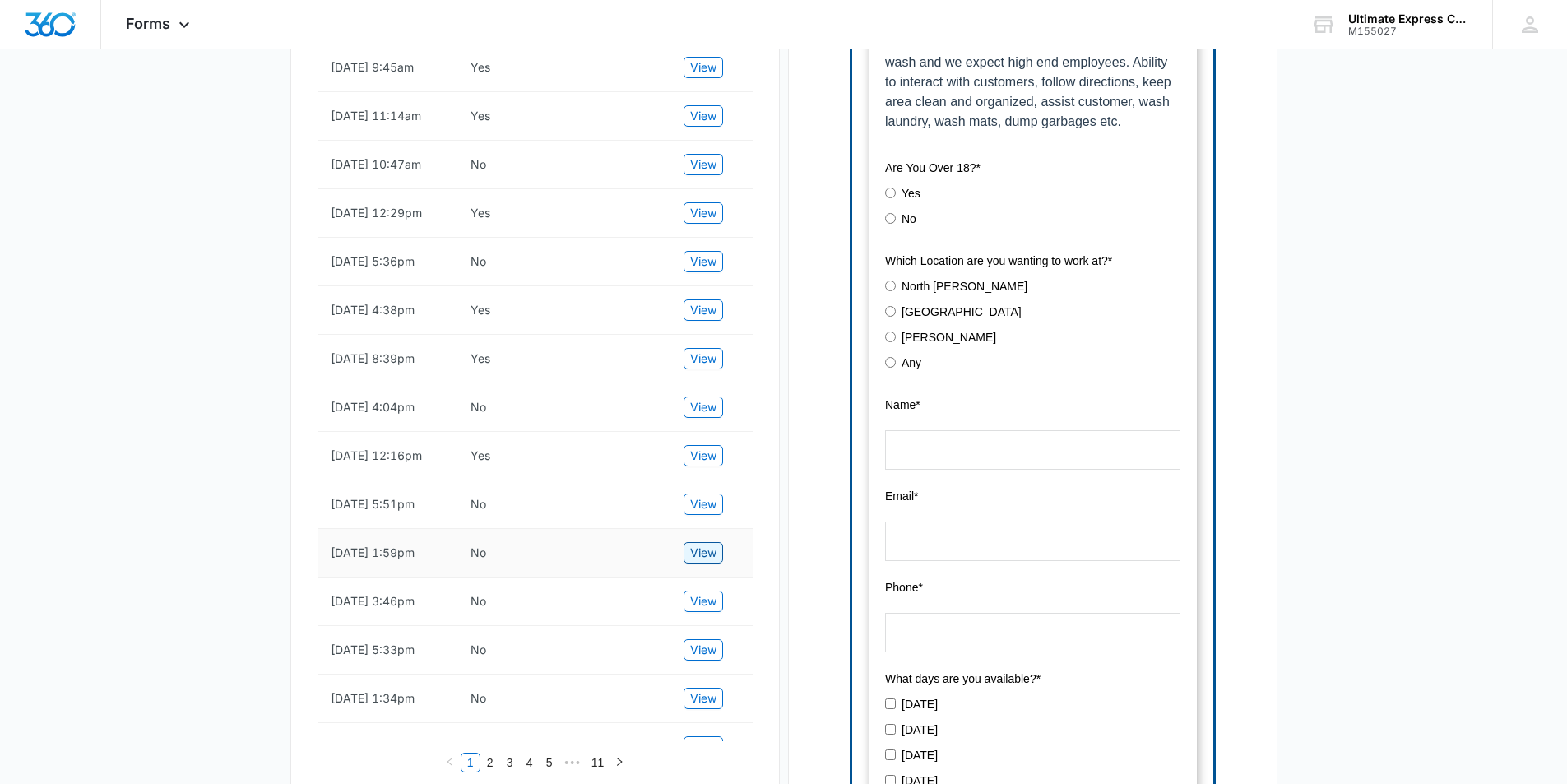
click at [706, 561] on span "View" at bounding box center [704, 552] width 26 height 18
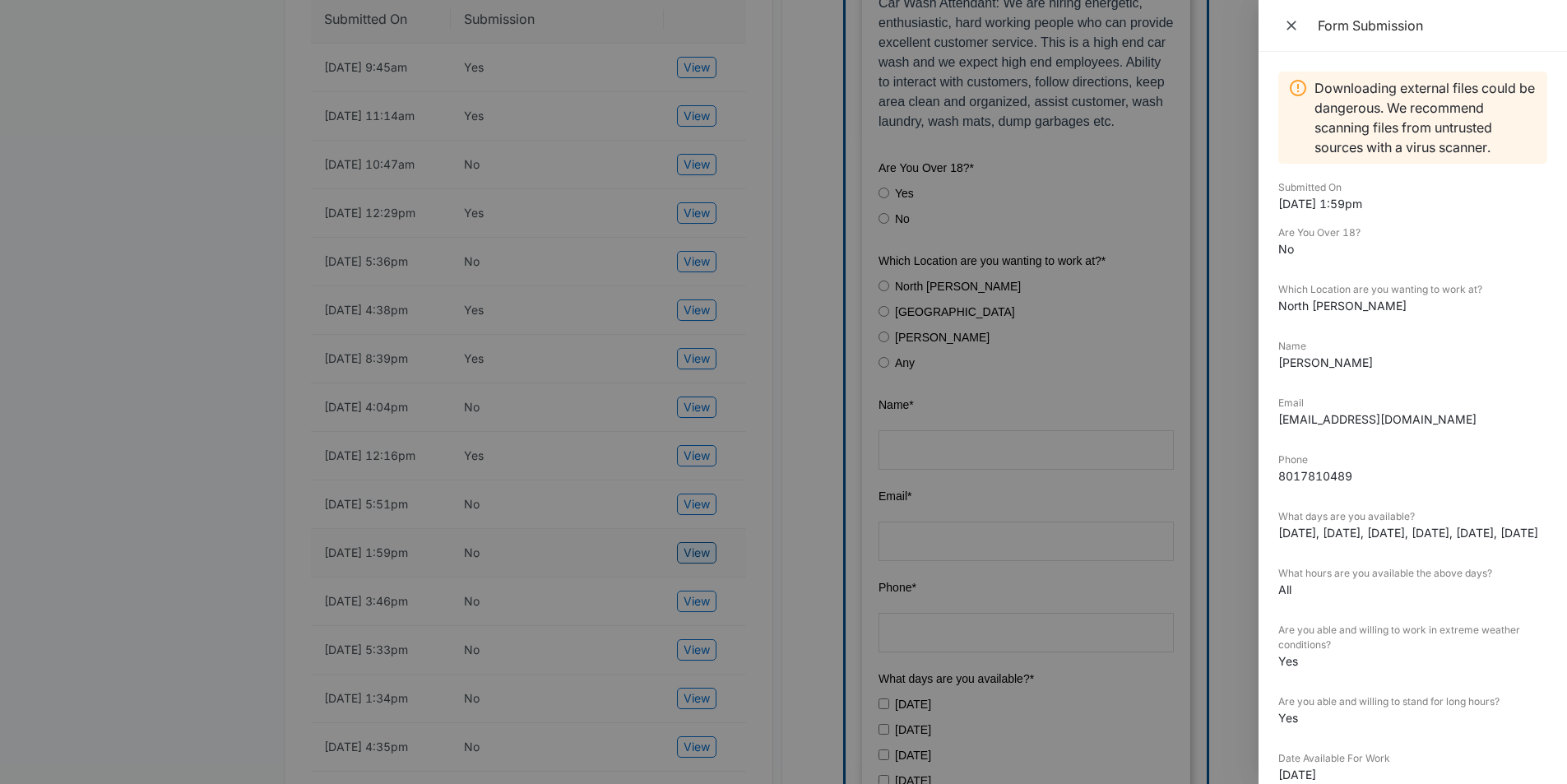
click at [706, 598] on div at bounding box center [784, 392] width 1567 height 784
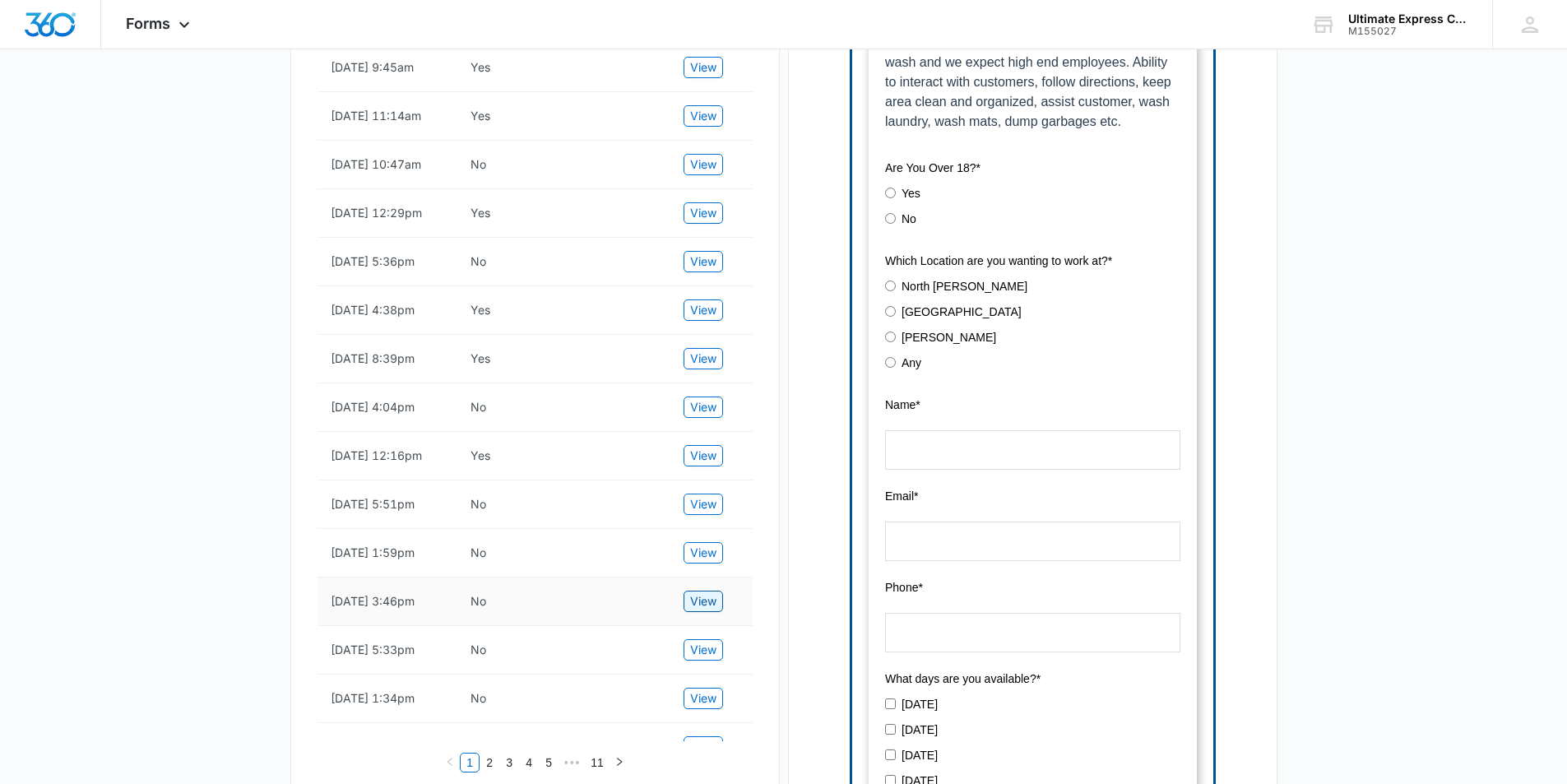
click at [698, 610] on span "View" at bounding box center [704, 601] width 26 height 18
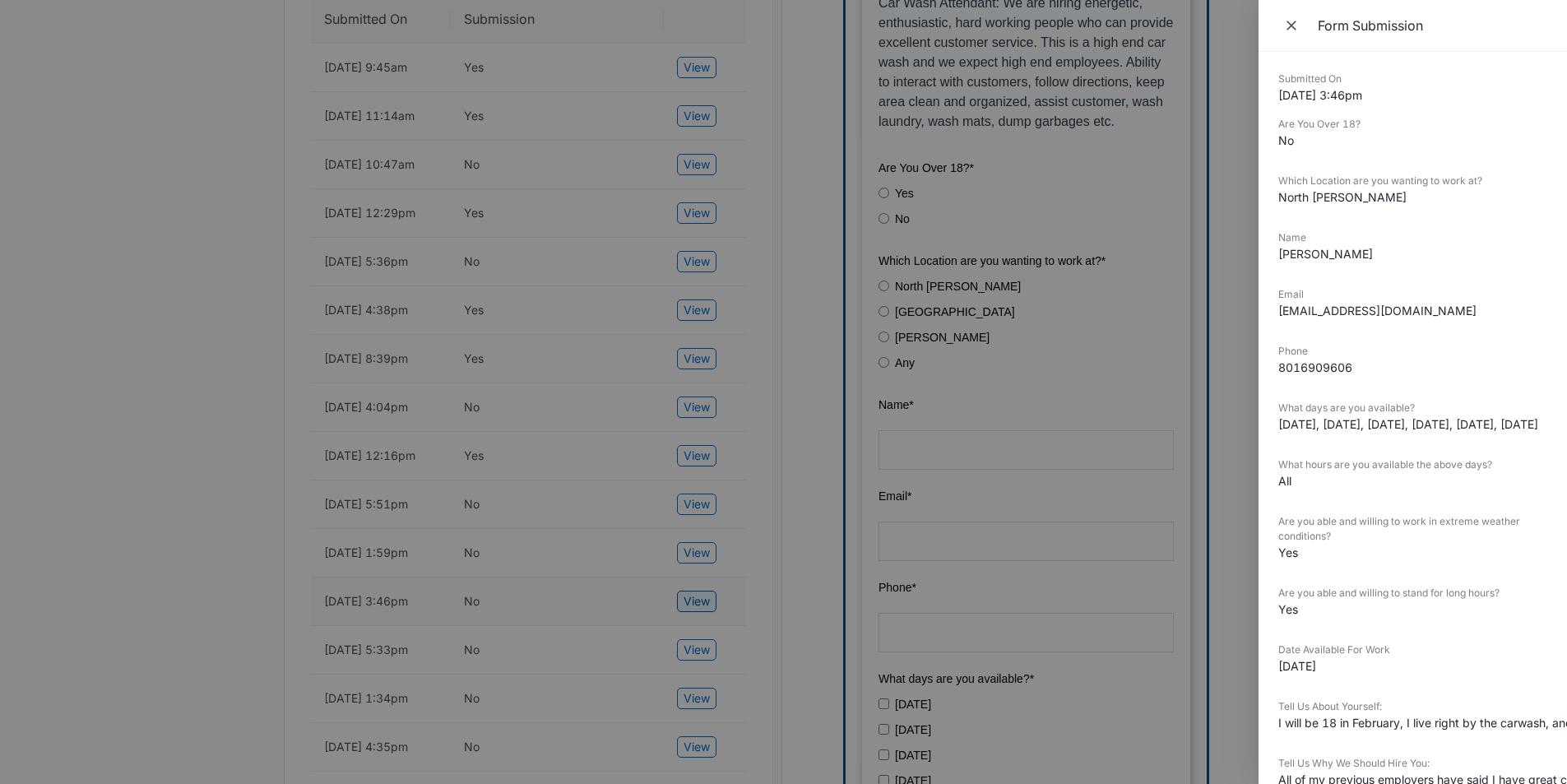
click at [698, 644] on div at bounding box center [784, 392] width 1567 height 784
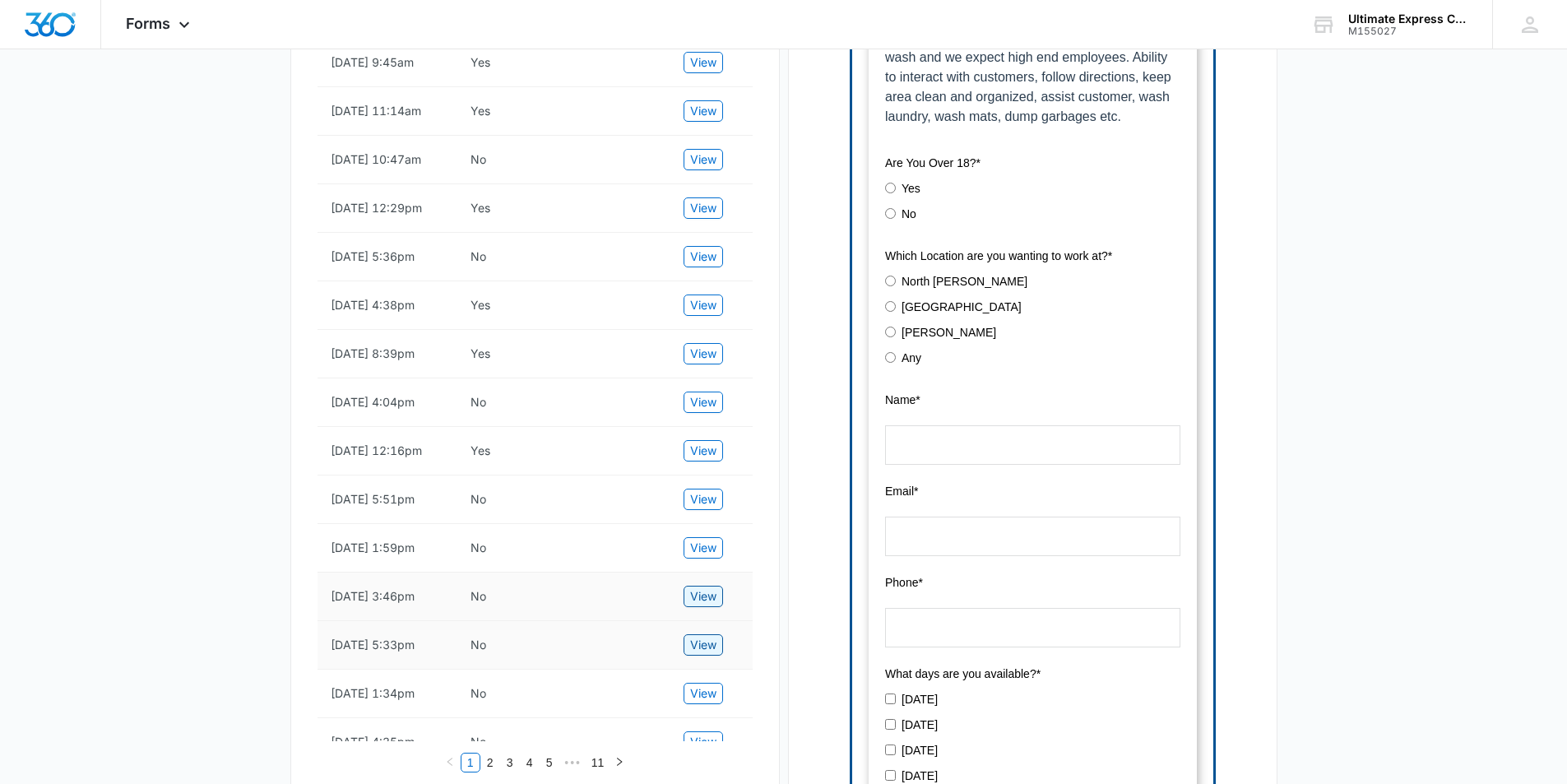
scroll to position [494, 0]
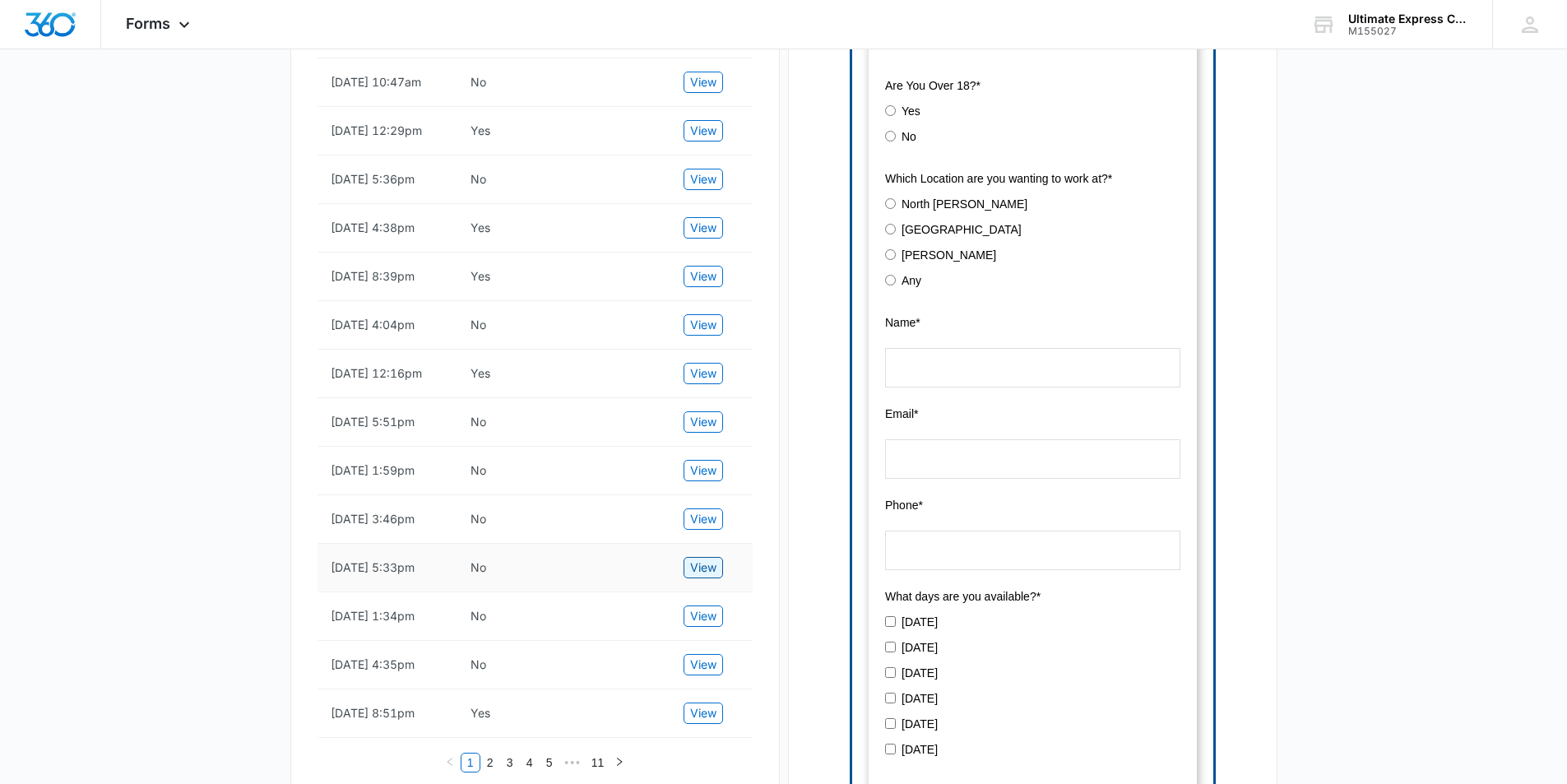
click at [694, 576] on span "View" at bounding box center [704, 567] width 26 height 18
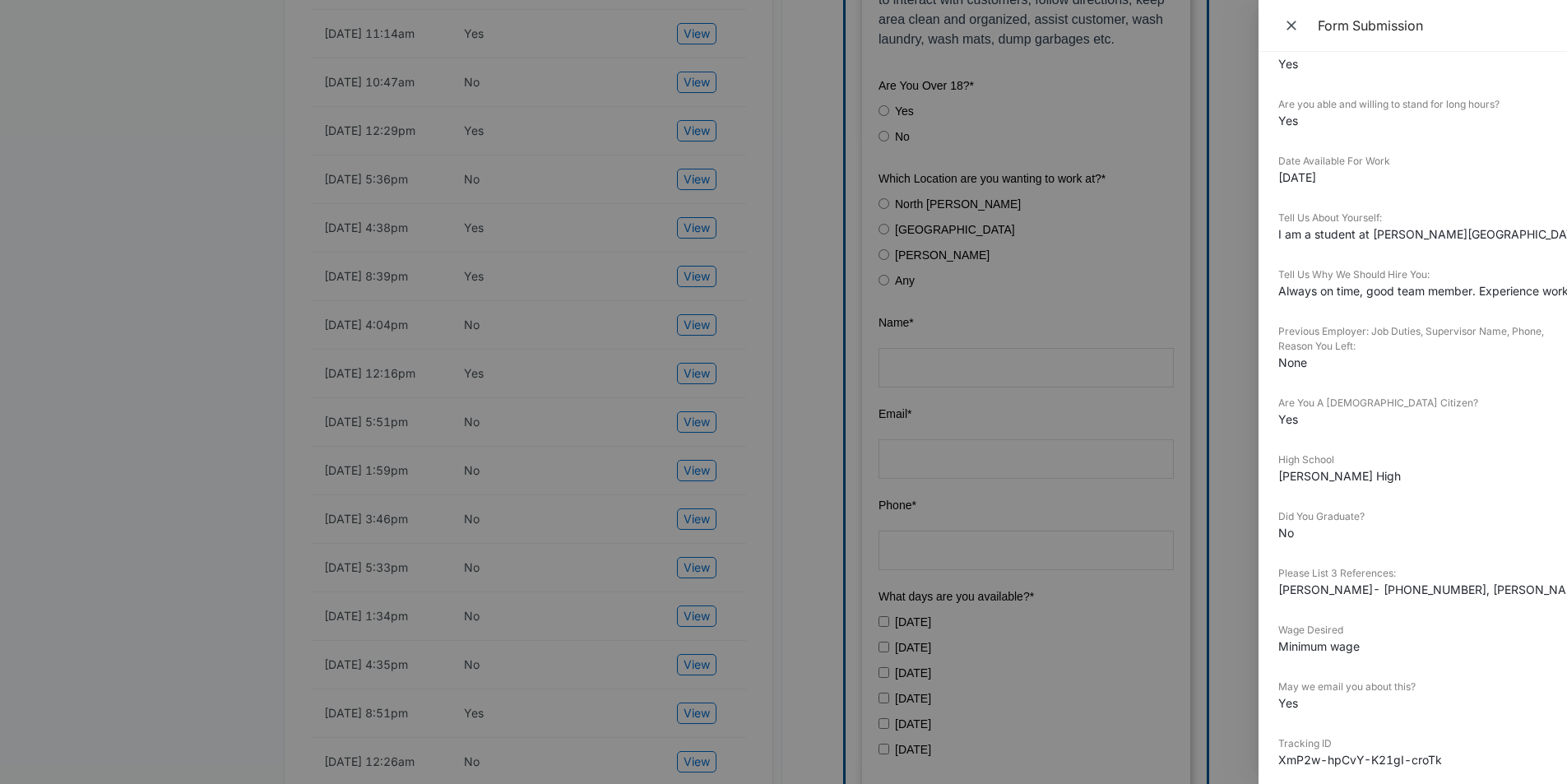
scroll to position [658, 0]
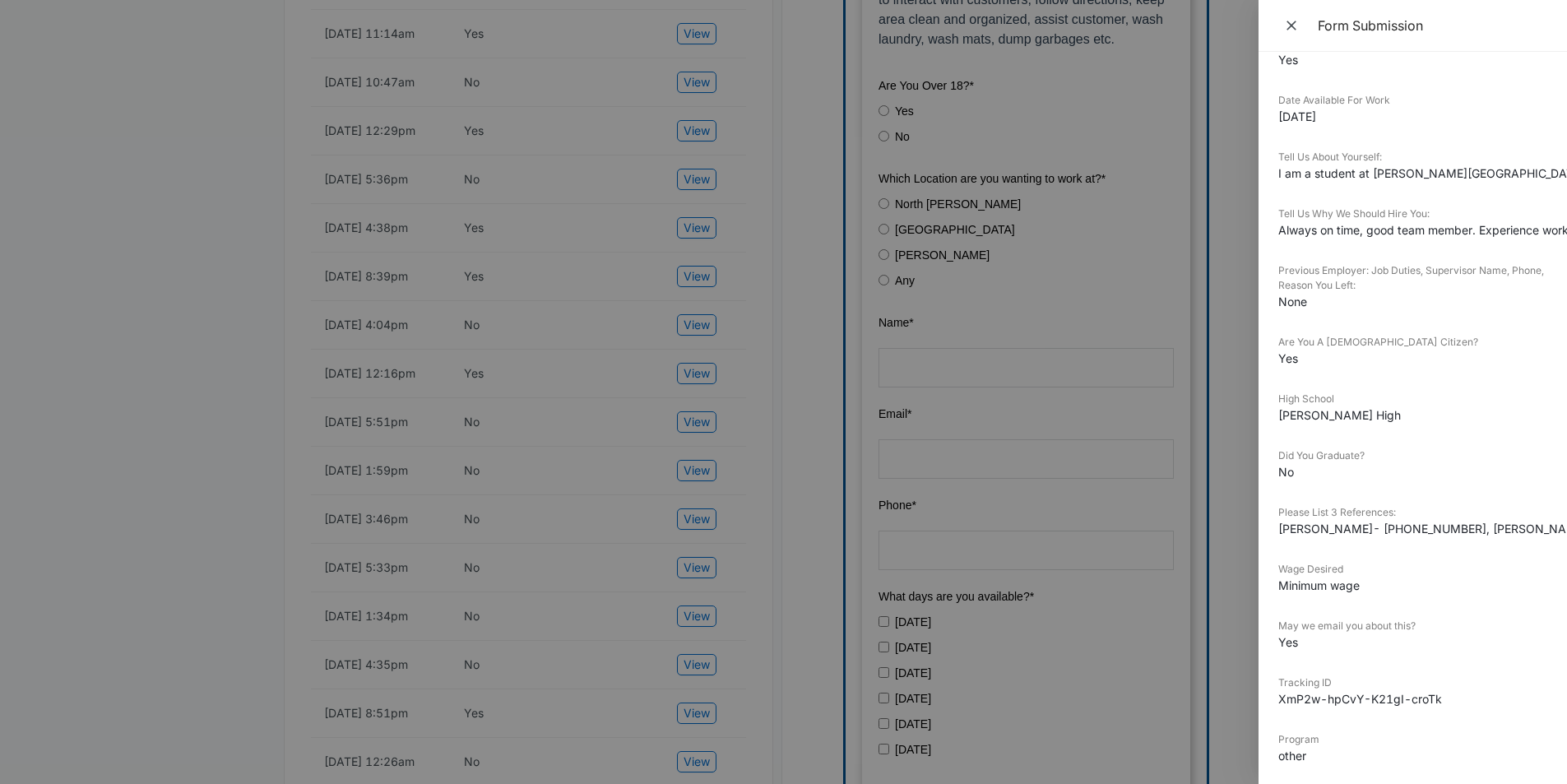
click at [1029, 434] on div at bounding box center [784, 392] width 1567 height 784
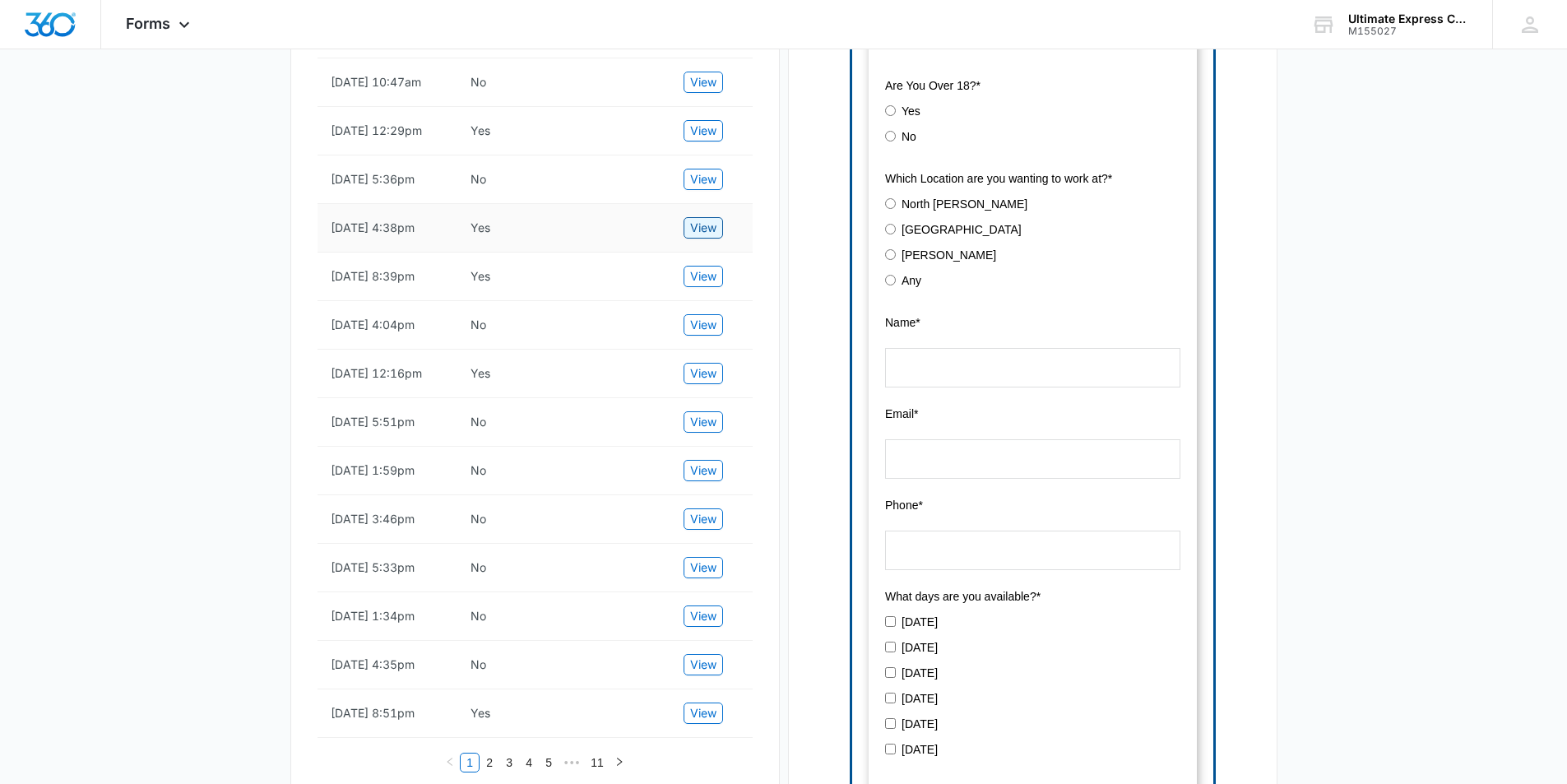
click at [700, 237] on span "View" at bounding box center [704, 227] width 26 height 18
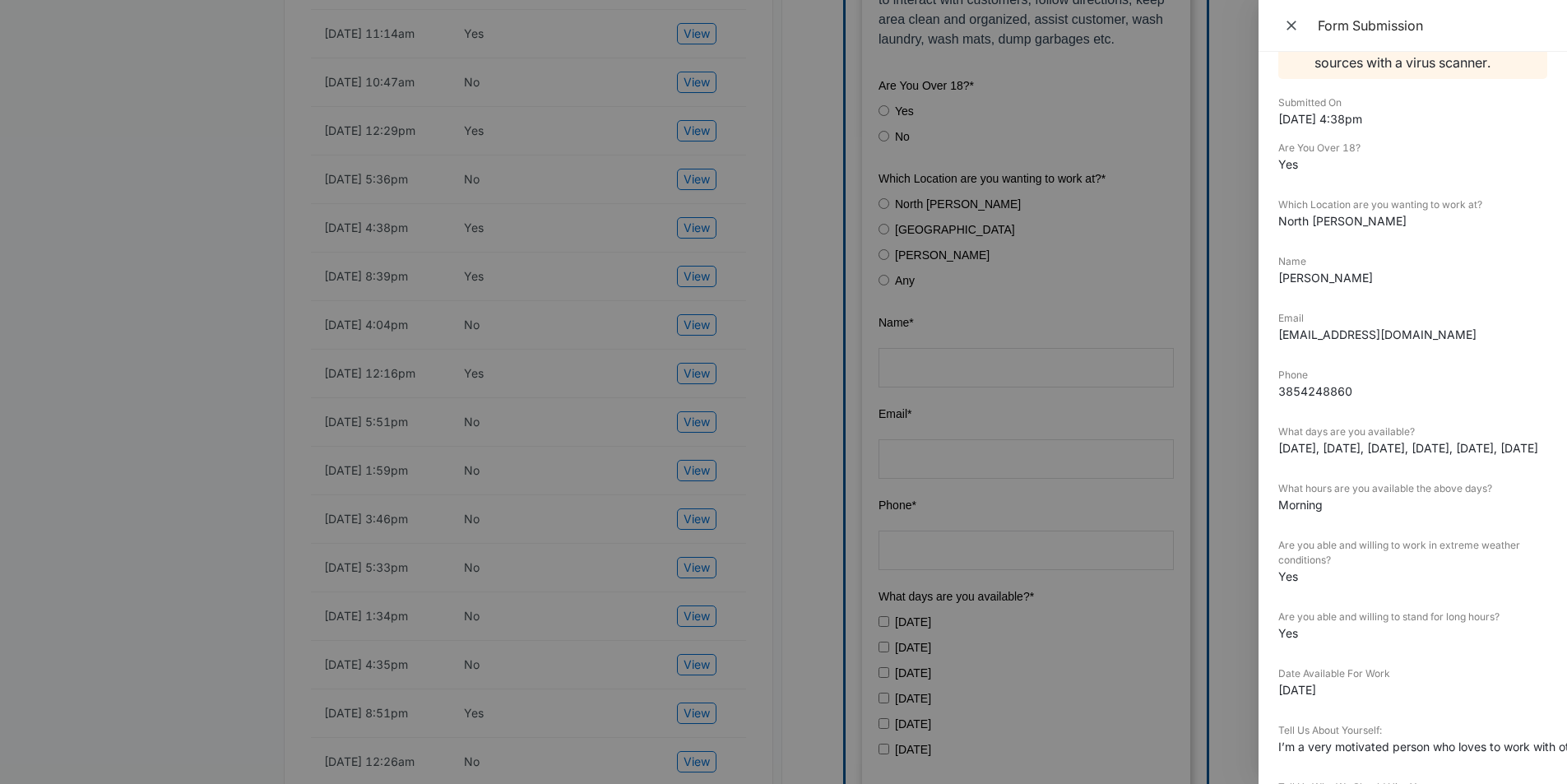
scroll to position [82, 0]
click at [766, 291] on div at bounding box center [784, 392] width 1567 height 784
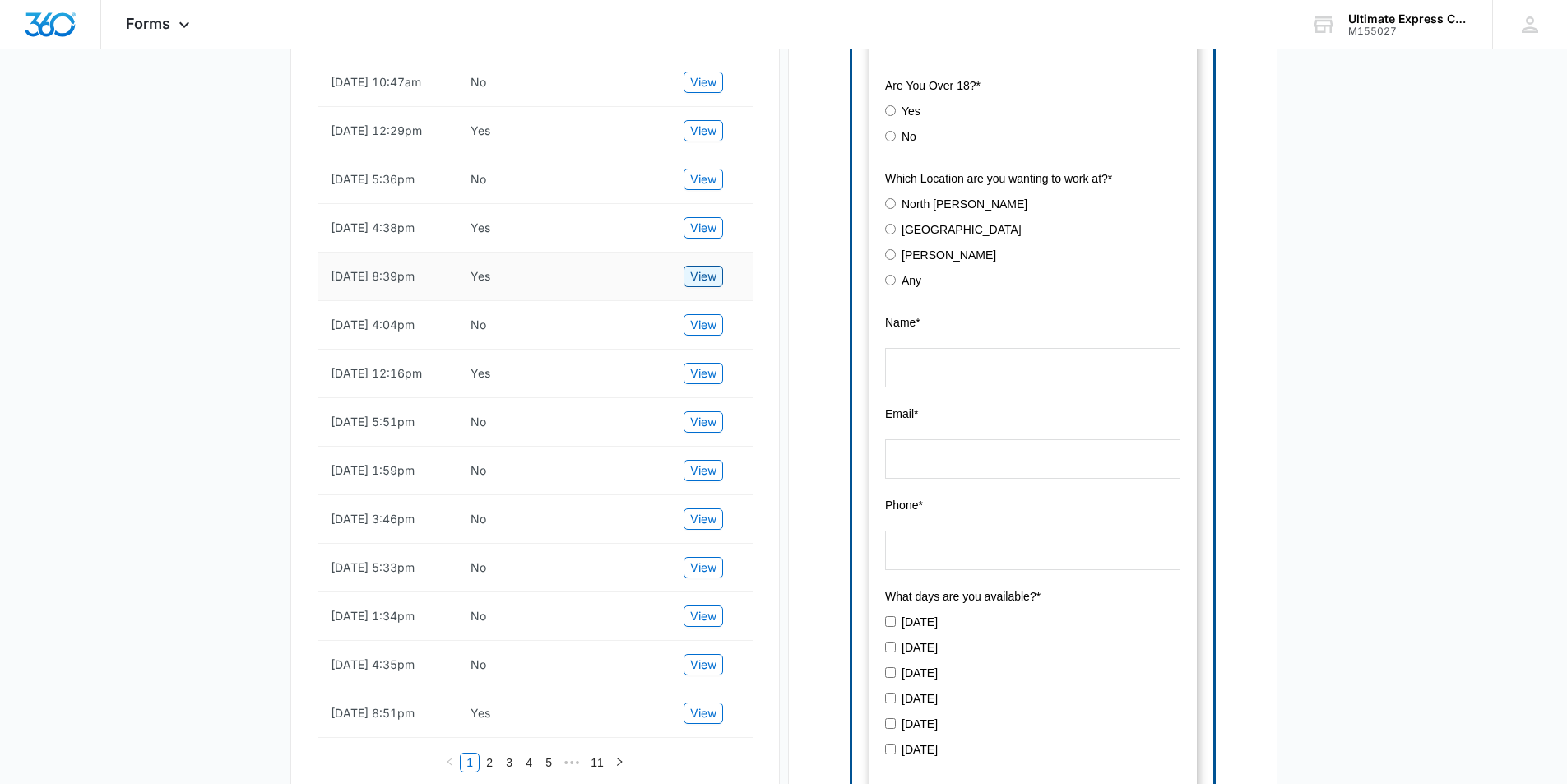
click at [689, 287] on button "View" at bounding box center [704, 276] width 40 height 22
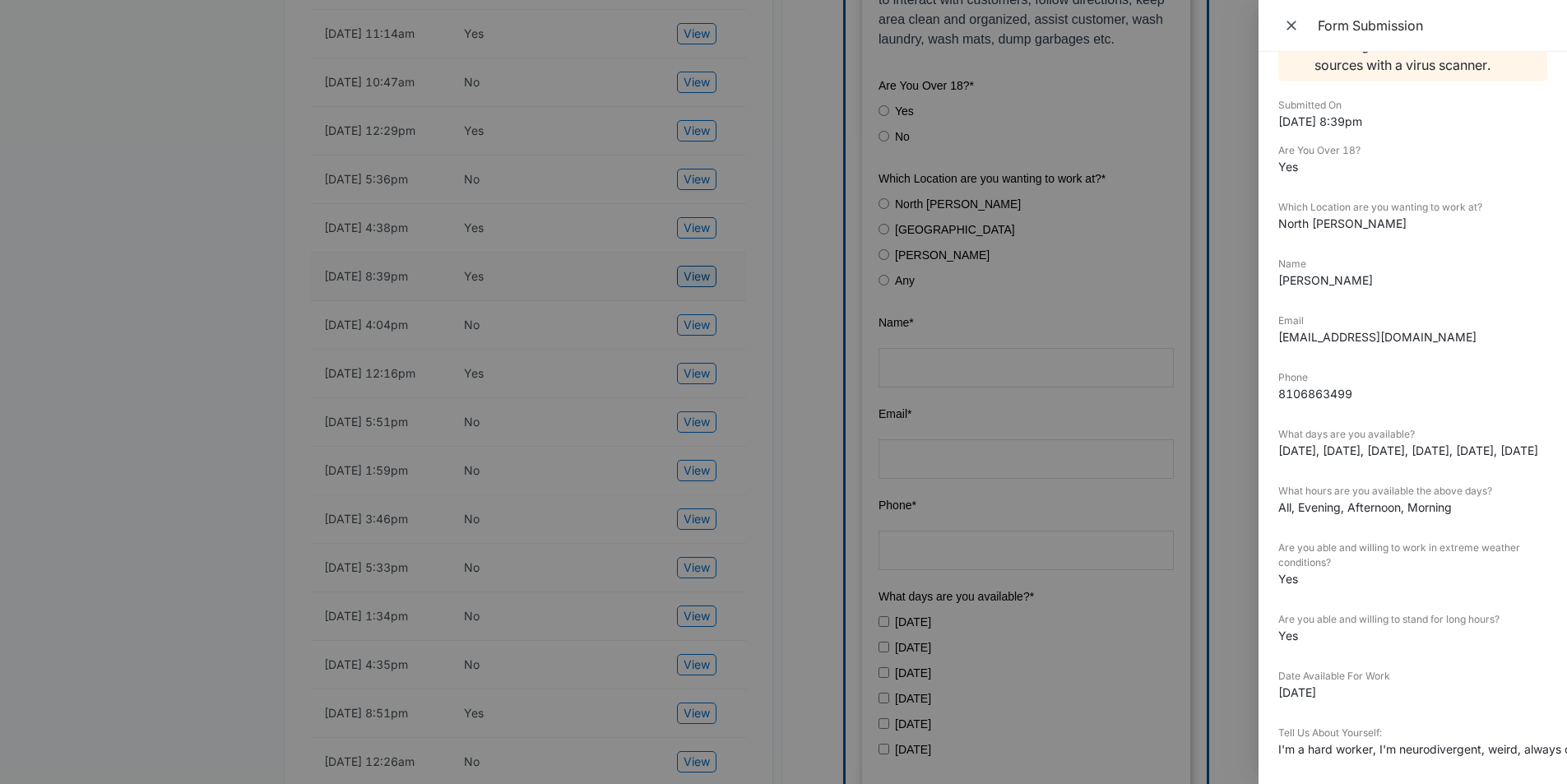
click at [689, 306] on div at bounding box center [784, 392] width 1567 height 784
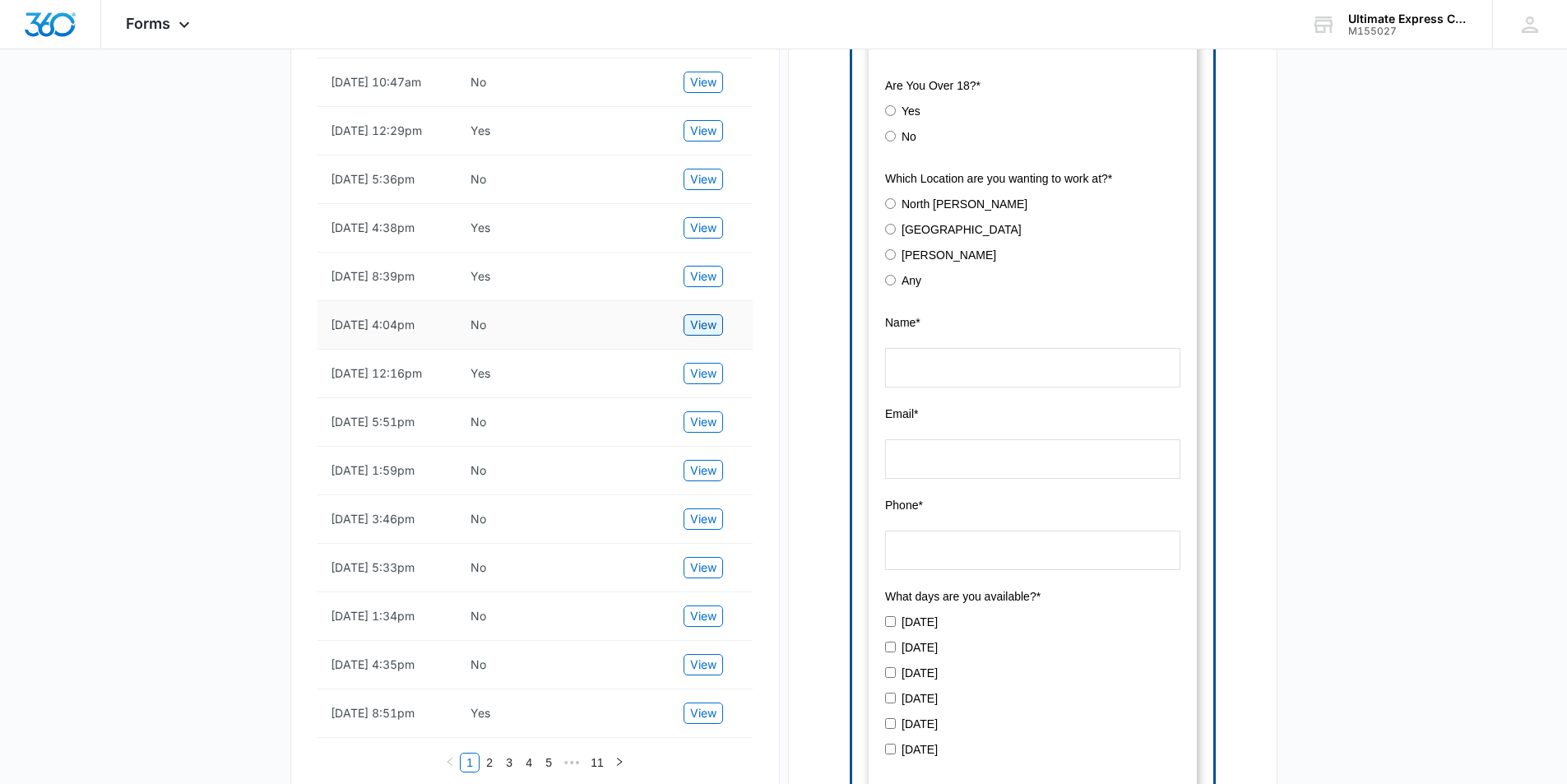
click at [713, 334] on span "View" at bounding box center [704, 324] width 26 height 18
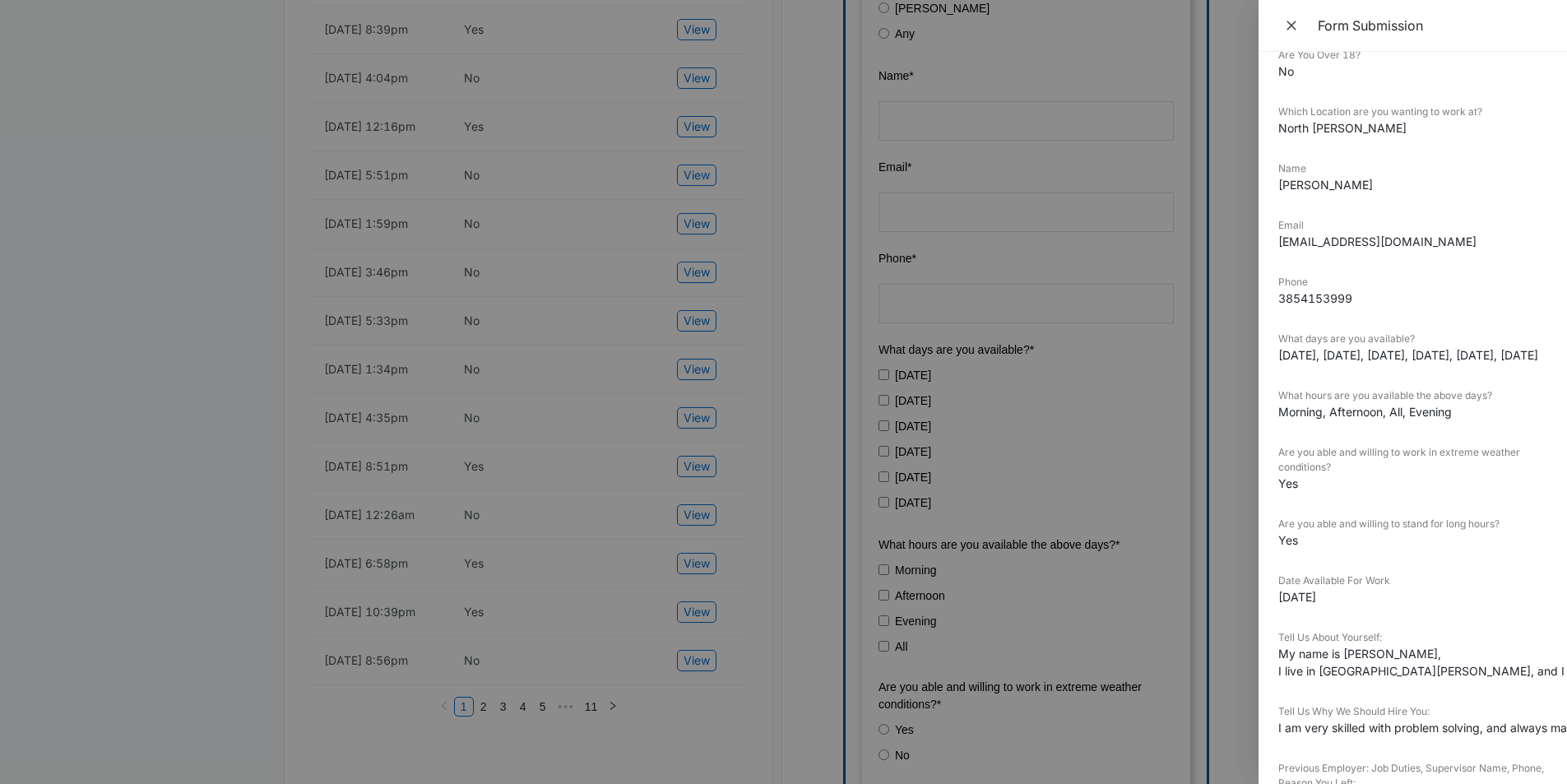
scroll to position [0, 0]
